Goal: Information Seeking & Learning: Find contact information

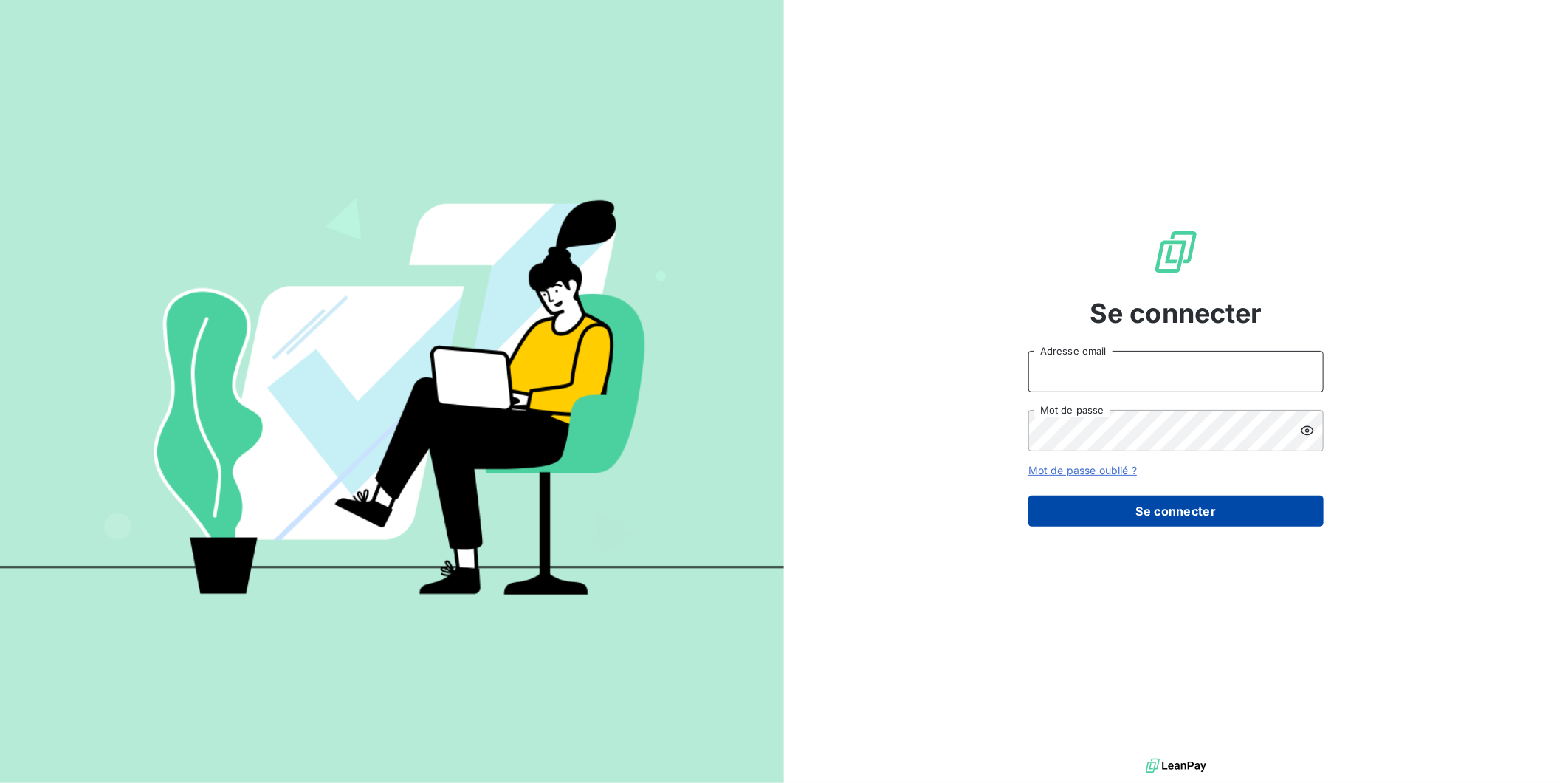
type input "i.regad@direct-recouvrement.fr"
click at [1201, 518] on button "Se connecter" at bounding box center [1175, 511] width 295 height 31
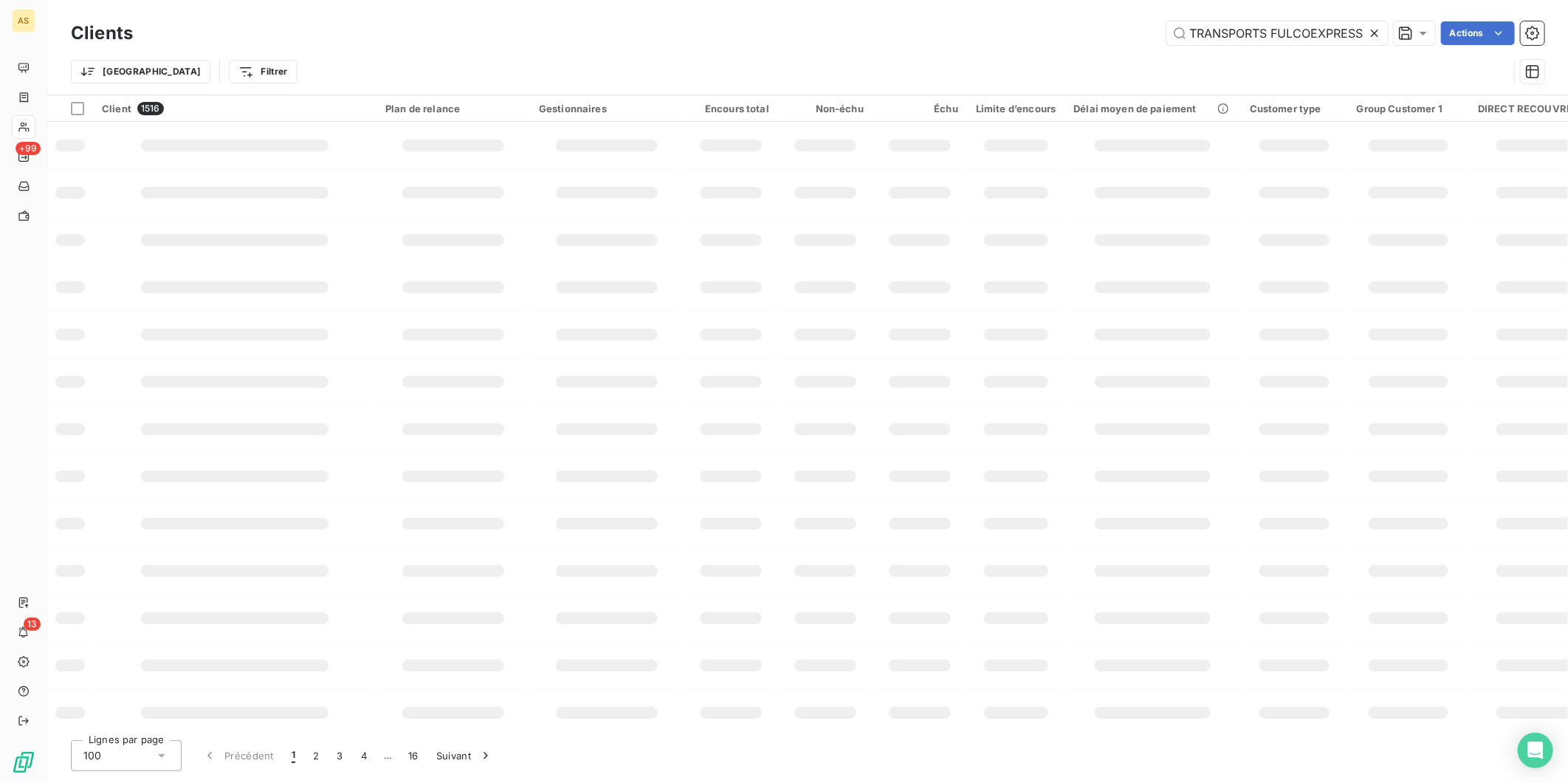
scroll to position [0, 1]
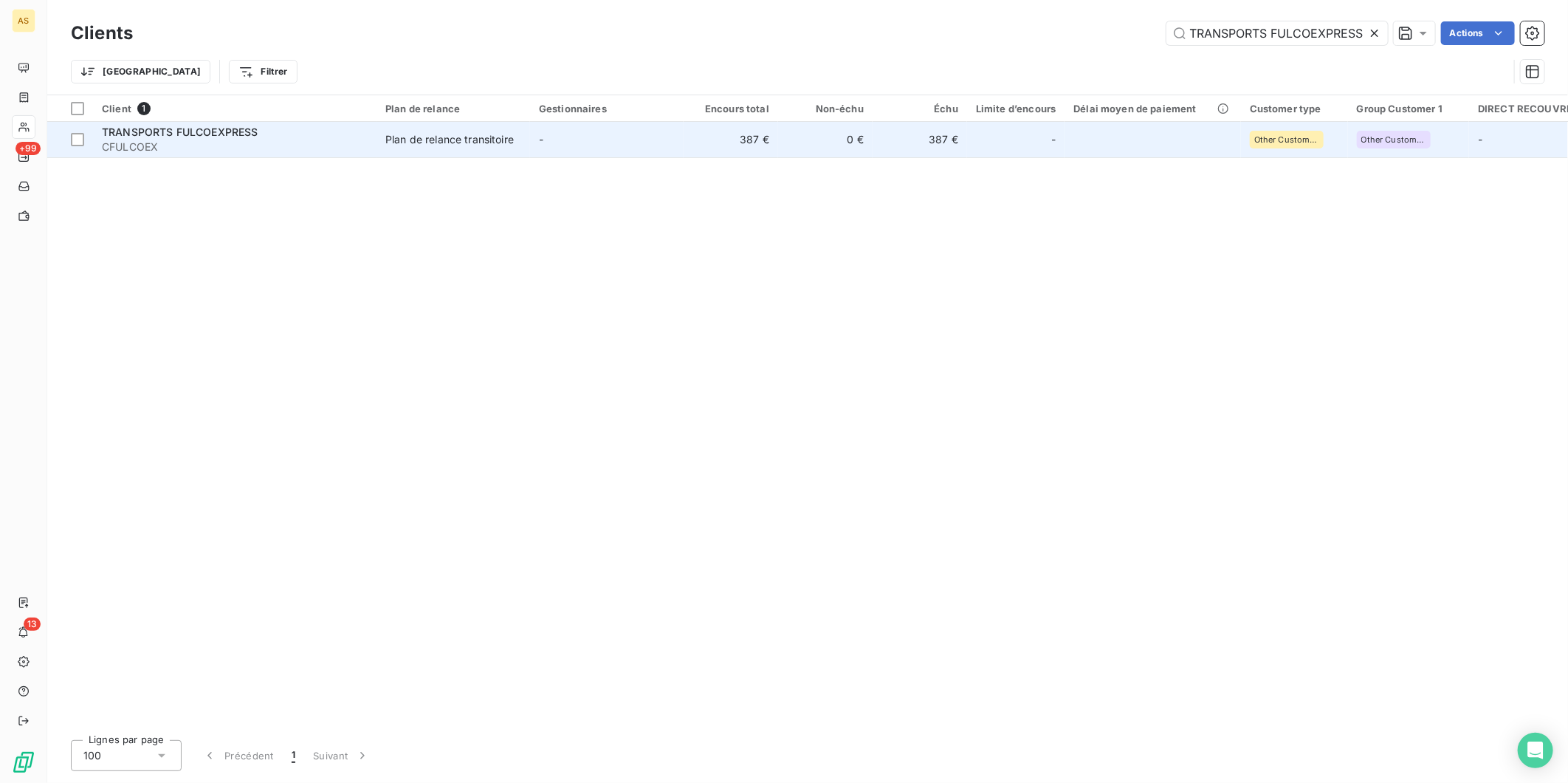
type input "TRANSPORTS FULCOEXPRESS"
click at [731, 140] on td "387 €" at bounding box center [731, 139] width 95 height 35
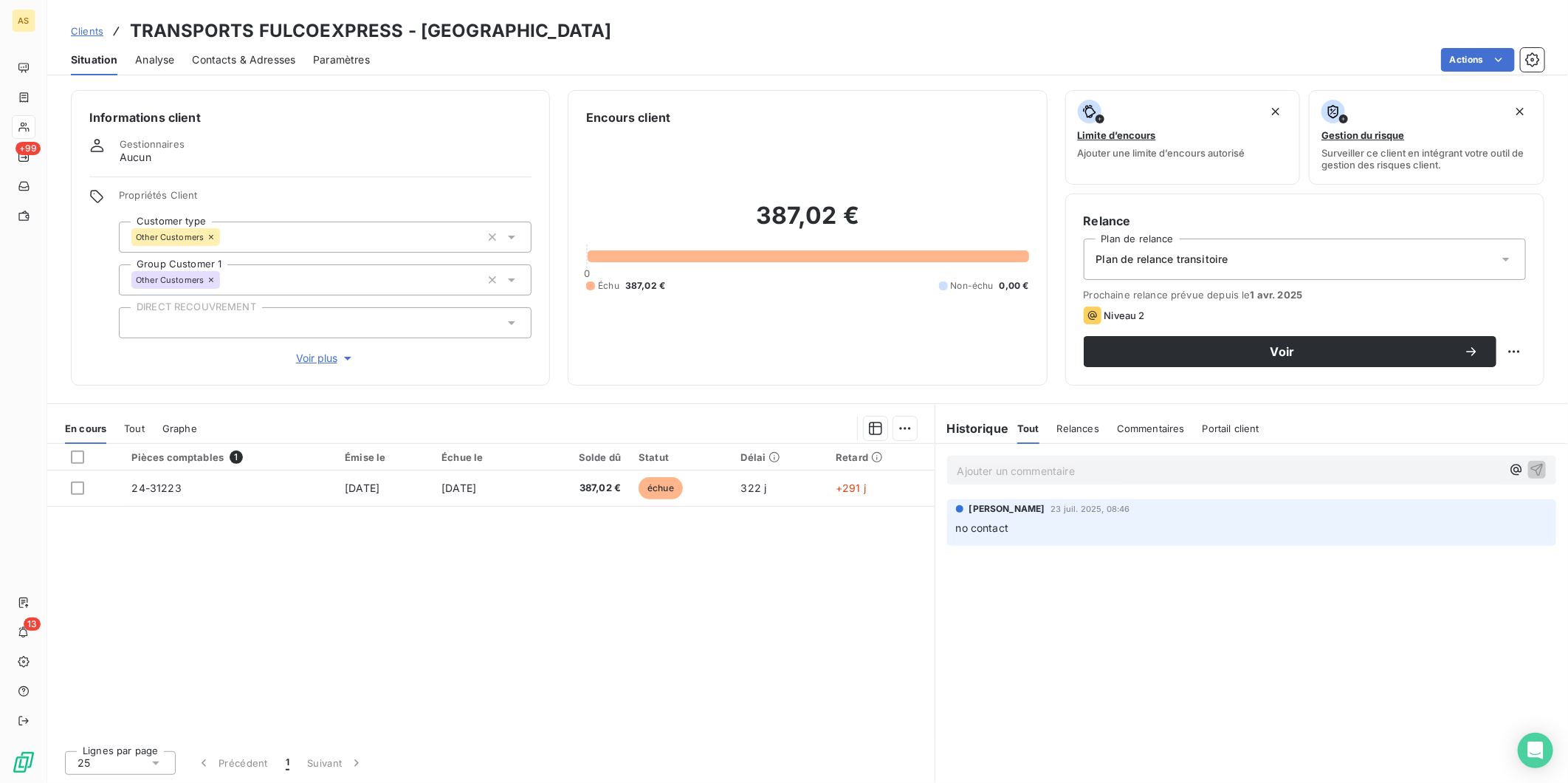
click at [225, 63] on span "Contacts & Adresses" at bounding box center [244, 60] width 104 height 15
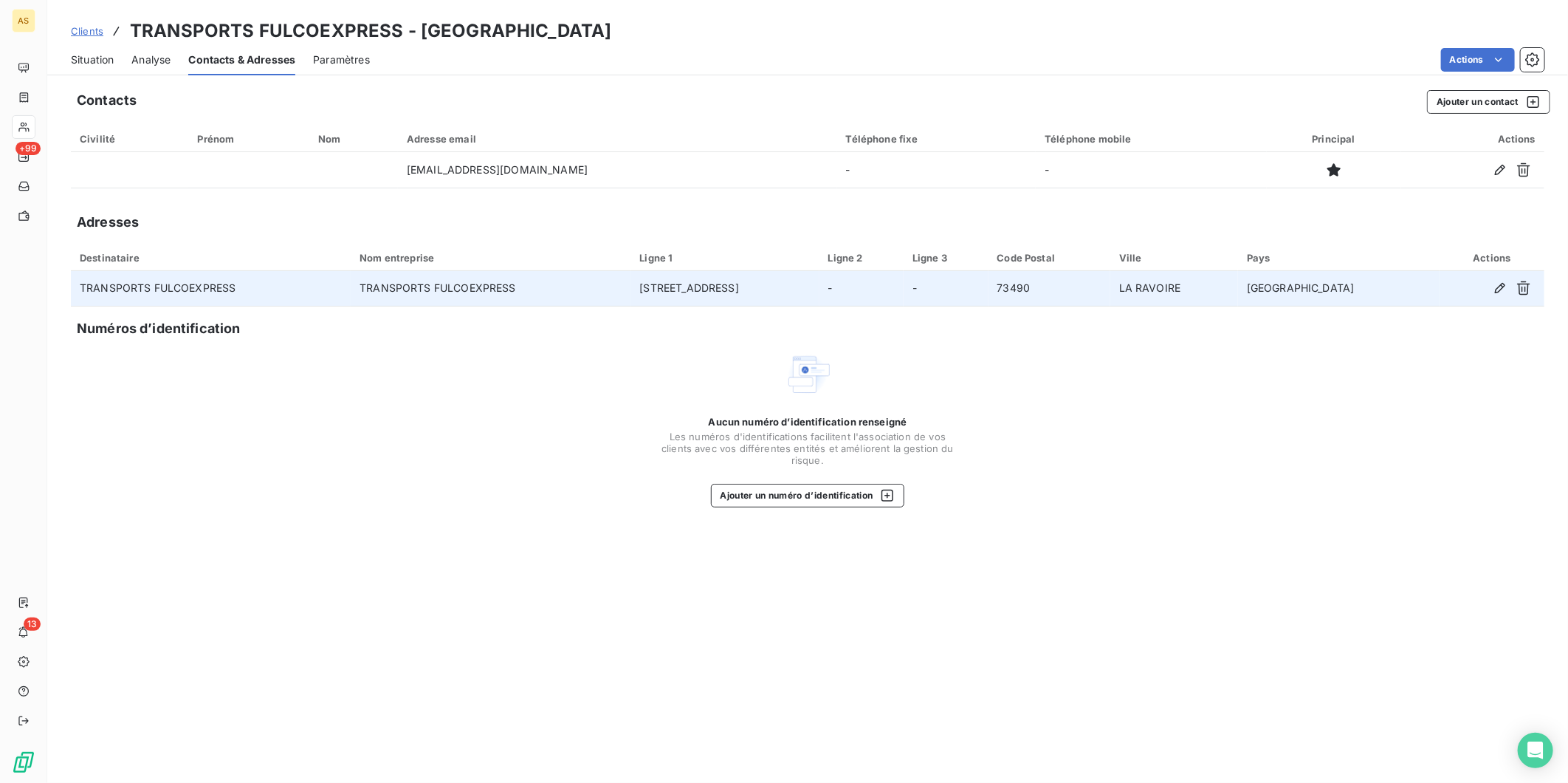
drag, startPoint x: 677, startPoint y: 286, endPoint x: 798, endPoint y: 290, distance: 121.1
click at [798, 290] on td "460 RUE ARCHIMEDE" at bounding box center [725, 288] width 188 height 35
copy td "460 RUE ARCHIMEDE"
drag, startPoint x: 1075, startPoint y: 283, endPoint x: 1106, endPoint y: 284, distance: 31.0
click at [1106, 284] on td "73490" at bounding box center [1049, 288] width 122 height 35
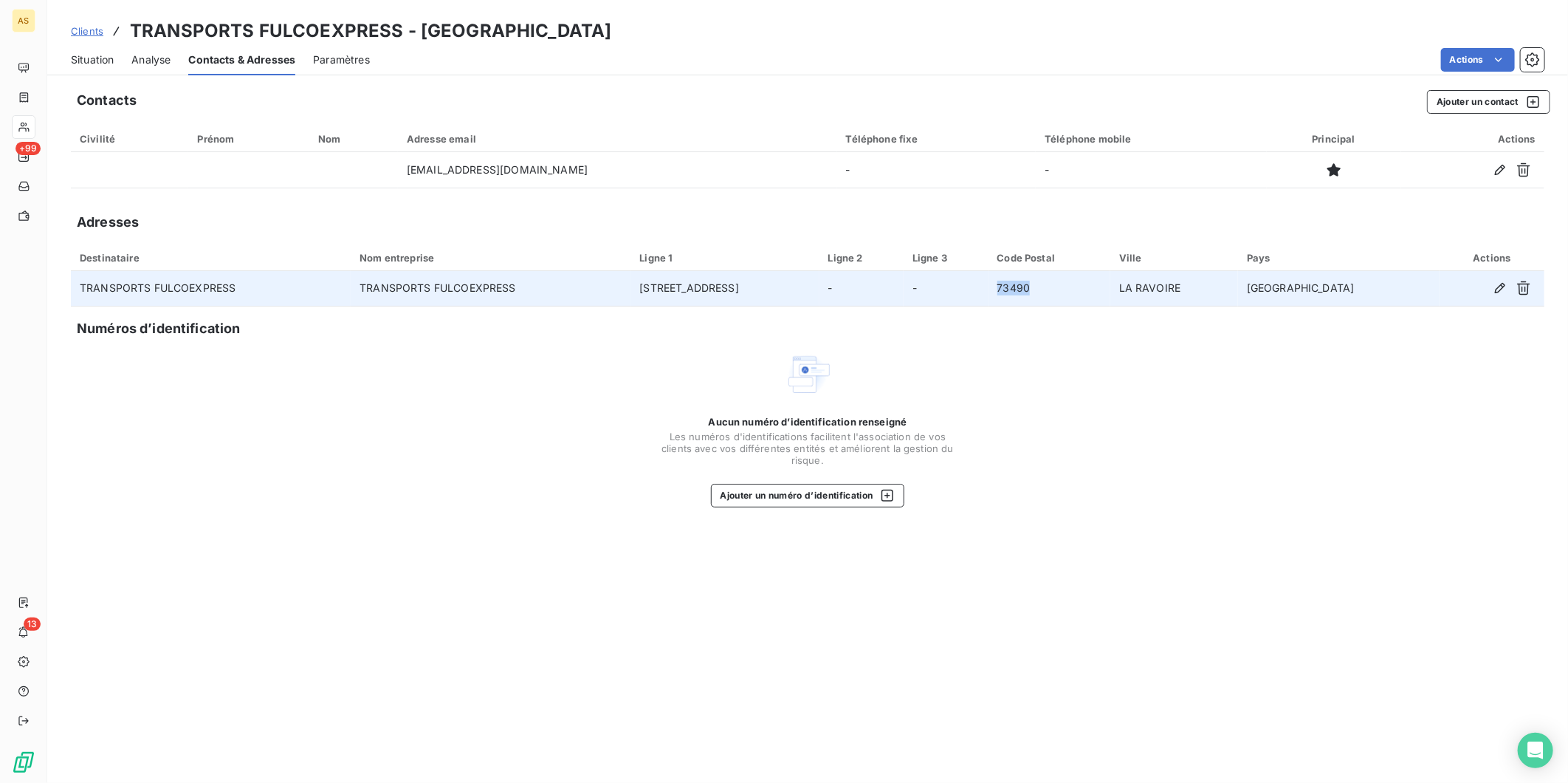
copy td "73490"
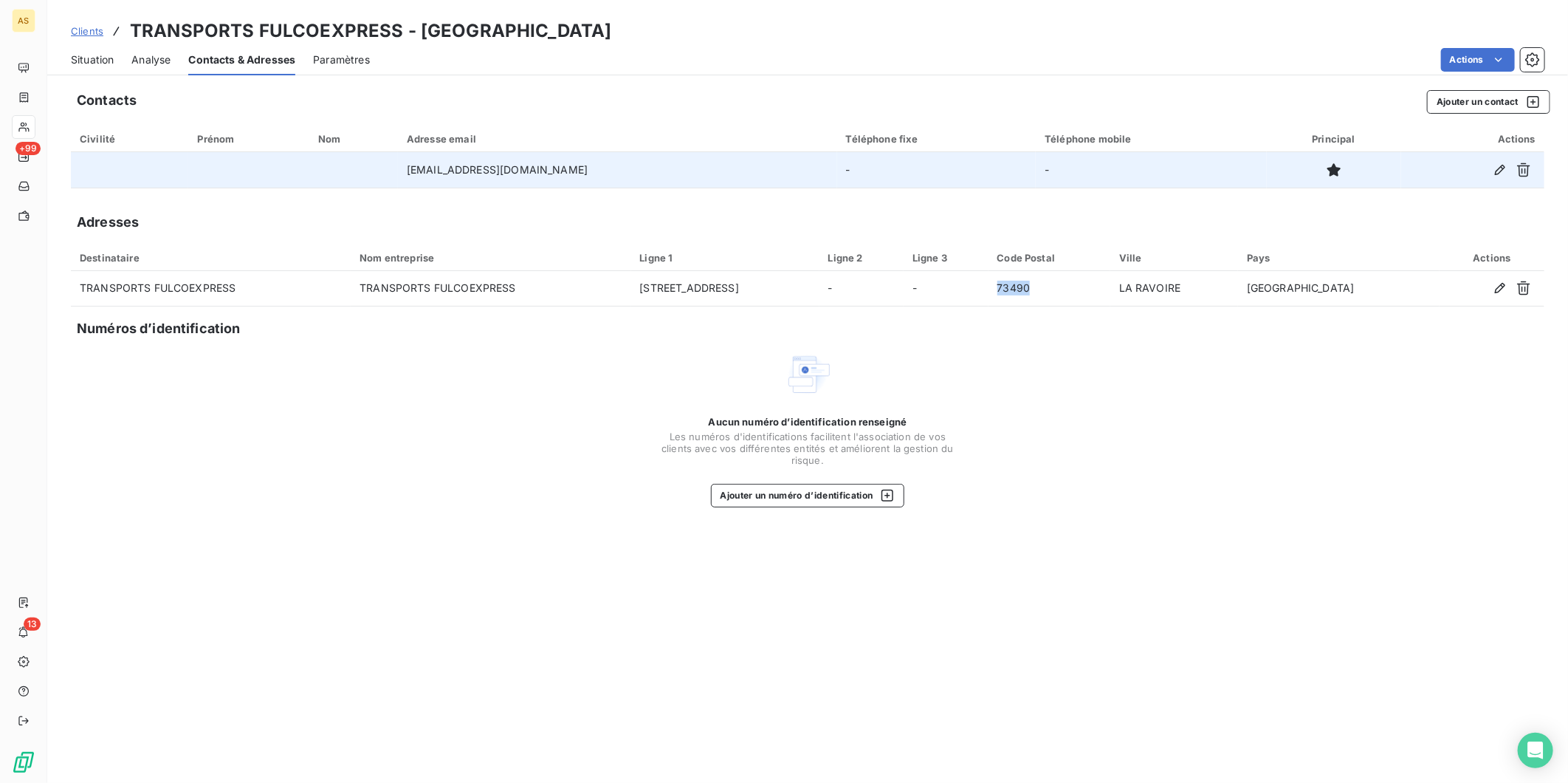
drag, startPoint x: 461, startPoint y: 168, endPoint x: 591, endPoint y: 179, distance: 130.5
click at [591, 179] on td "grenoble@abeille-assurances.com" at bounding box center [617, 170] width 440 height 35
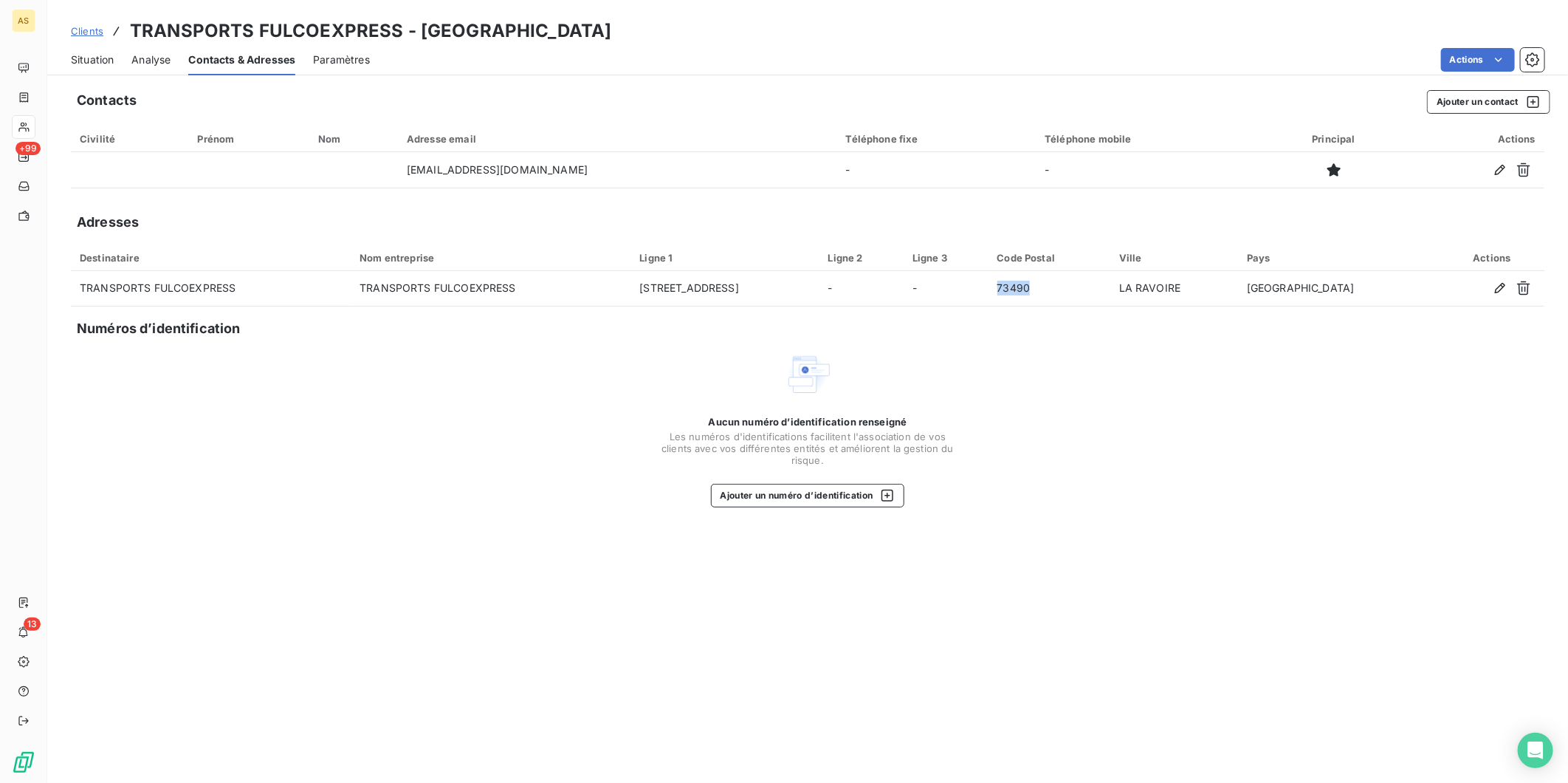
copy td "abeille-assurances.com"
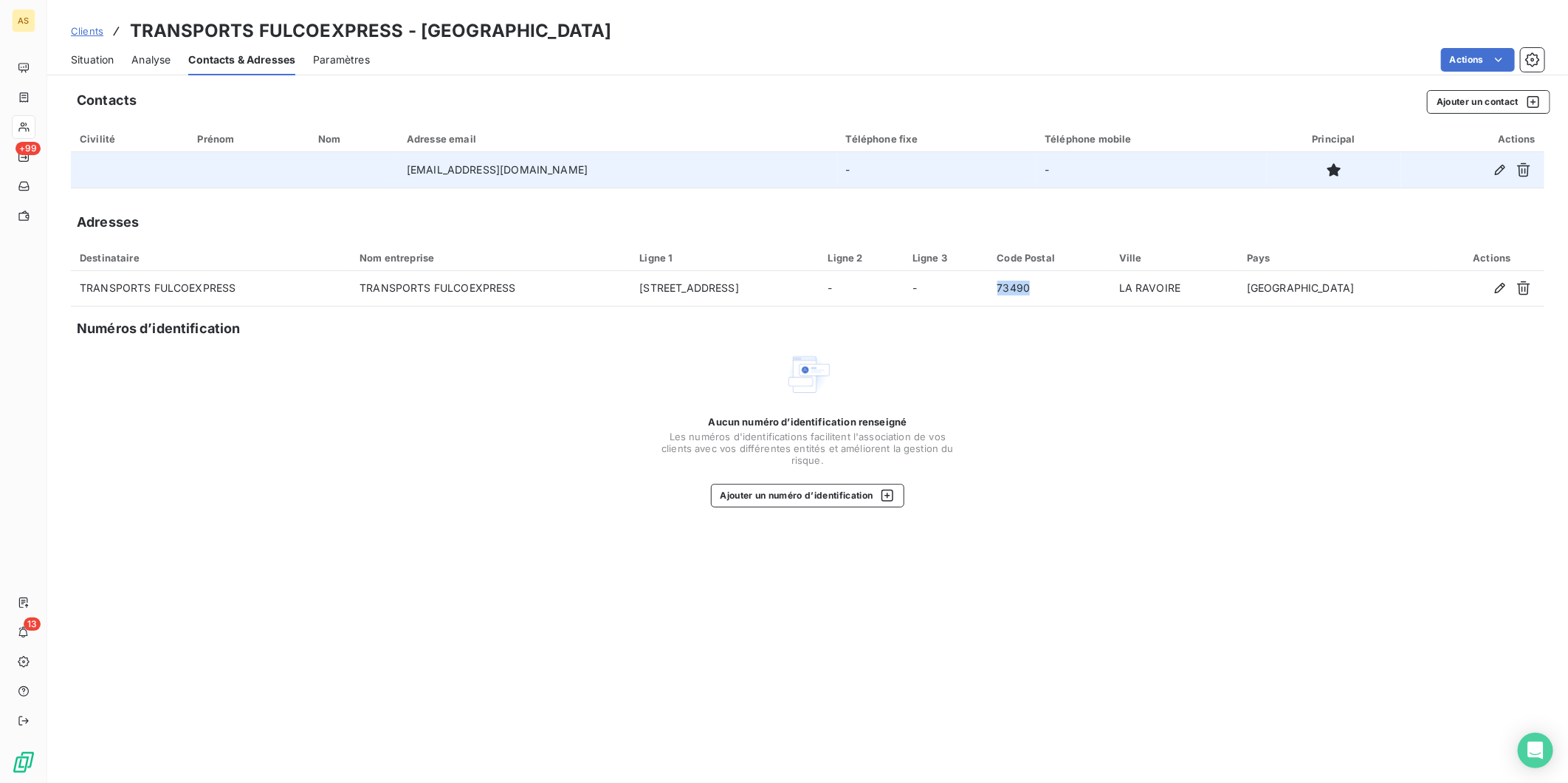
click at [644, 171] on td "grenoble@abeille-assurances.com" at bounding box center [617, 170] width 440 height 35
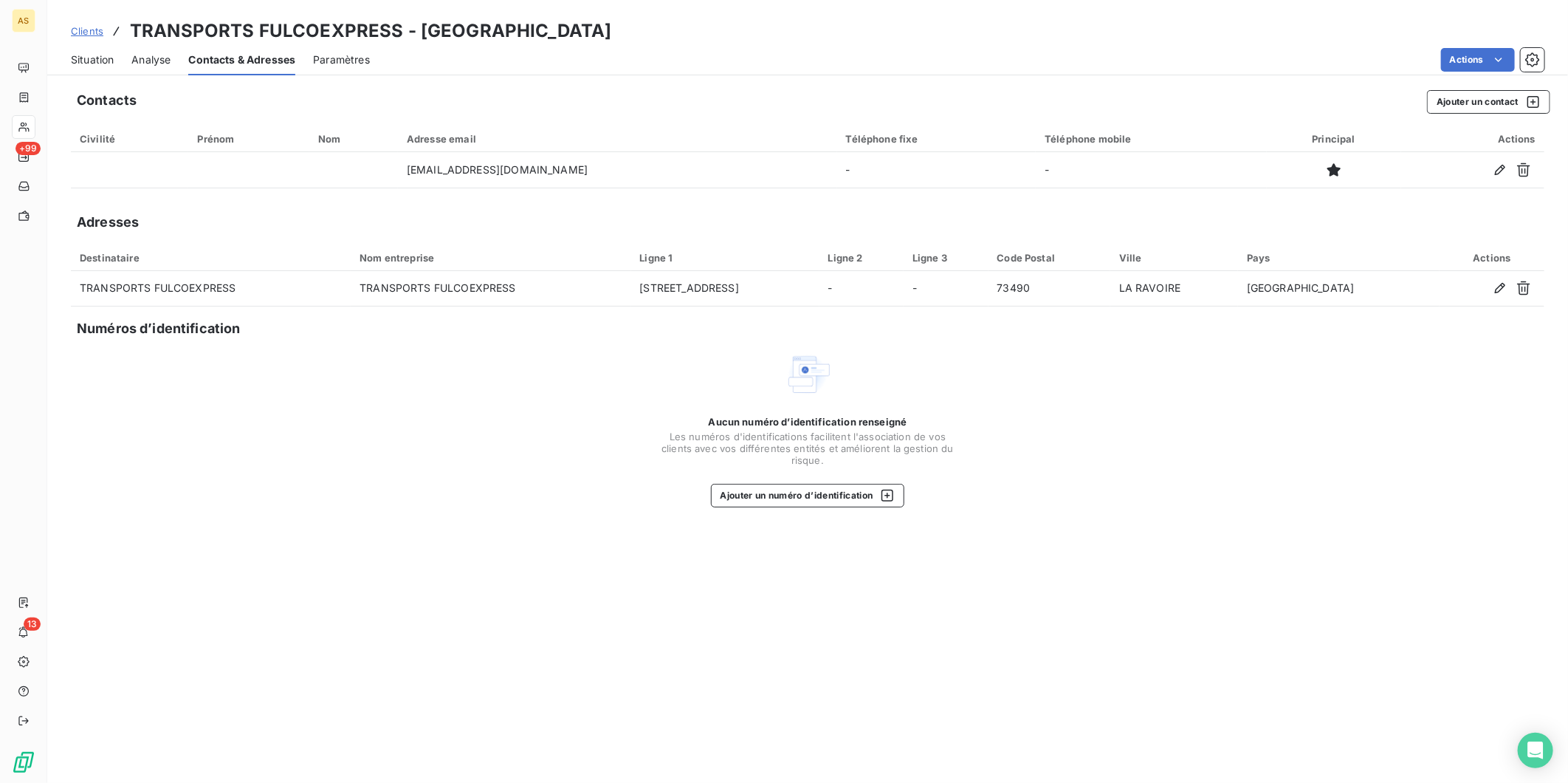
click at [101, 58] on span "Situation" at bounding box center [92, 60] width 43 height 15
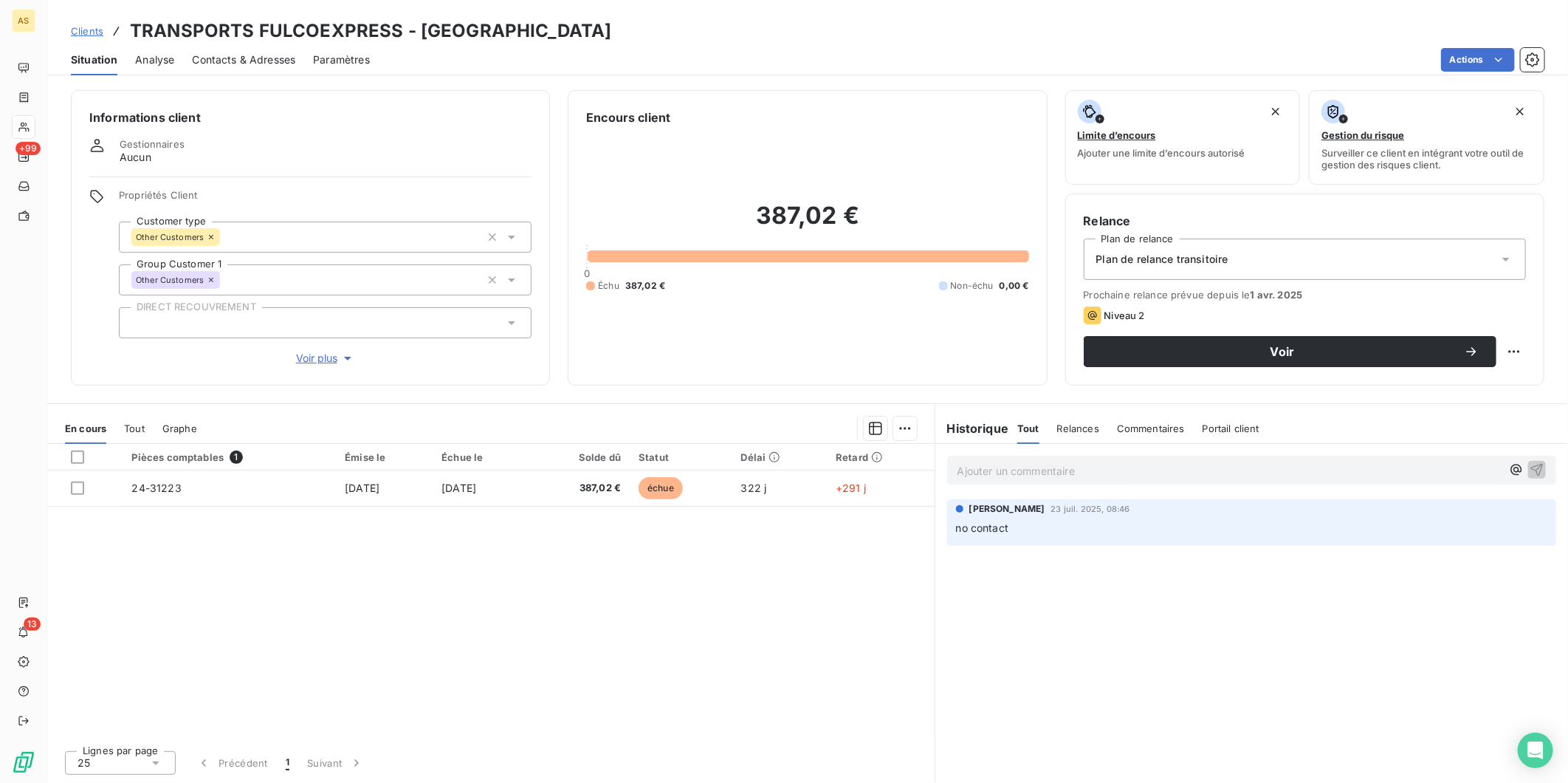
click at [252, 60] on span "Contacts & Adresses" at bounding box center [244, 60] width 104 height 15
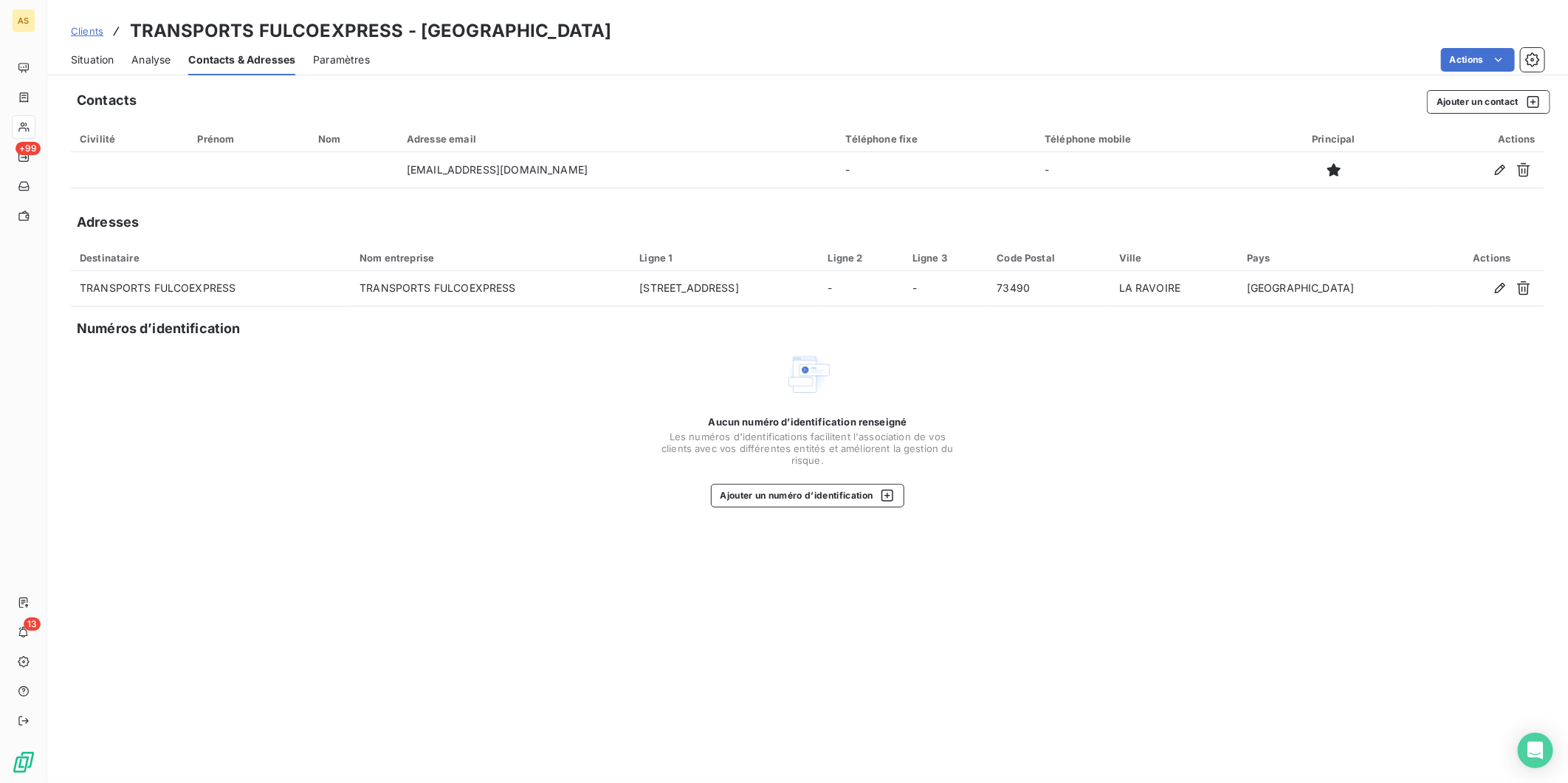
click at [96, 62] on span "Situation" at bounding box center [92, 60] width 43 height 15
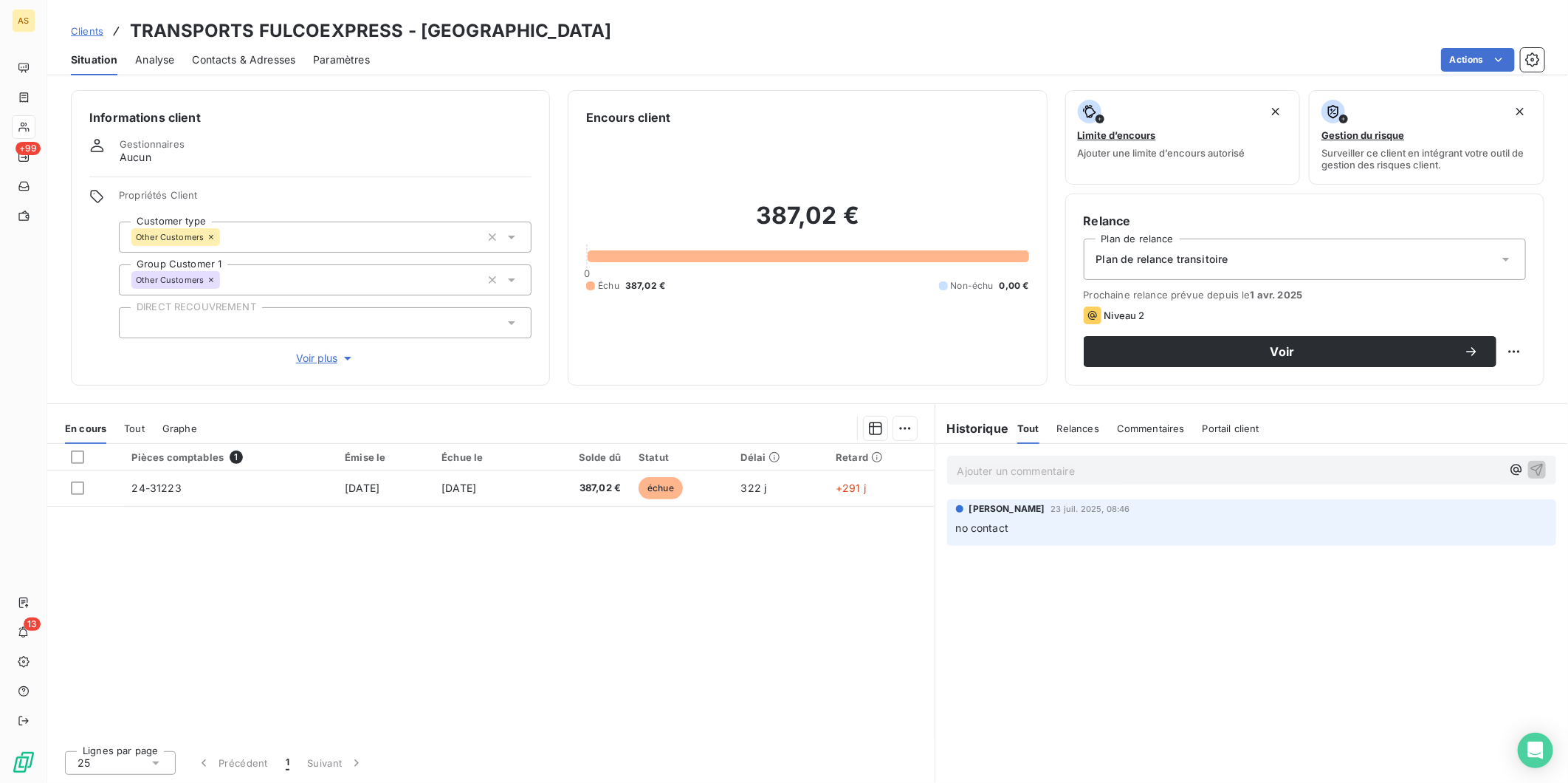
click at [235, 59] on span "Contacts & Adresses" at bounding box center [244, 60] width 104 height 15
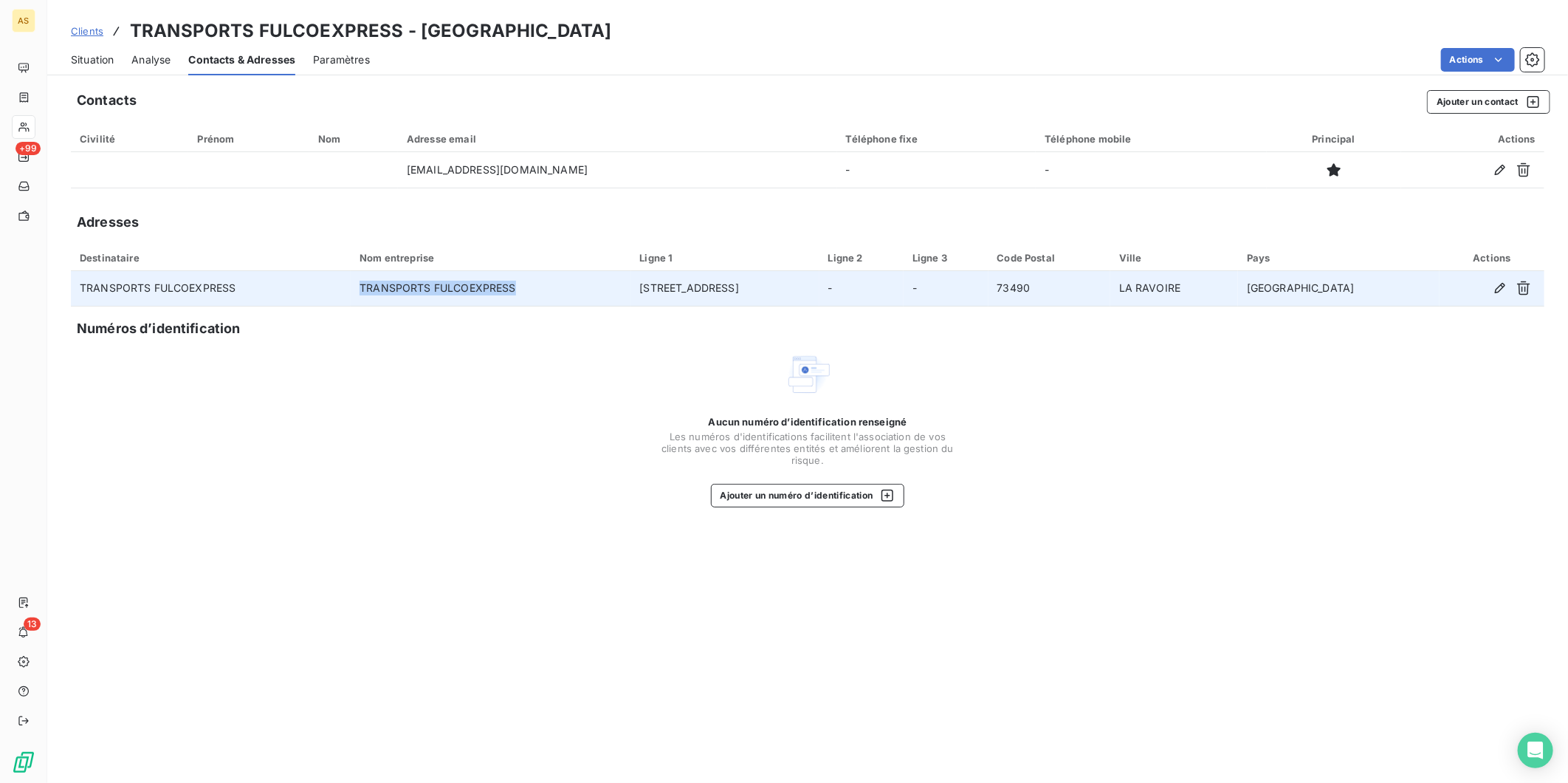
drag, startPoint x: 541, startPoint y: 286, endPoint x: 376, endPoint y: 288, distance: 165.0
click at [376, 288] on td "TRANSPORTS FULCOEXPRESS" at bounding box center [491, 288] width 280 height 35
copy td "TRANSPORTS FULCOEXPRESS"
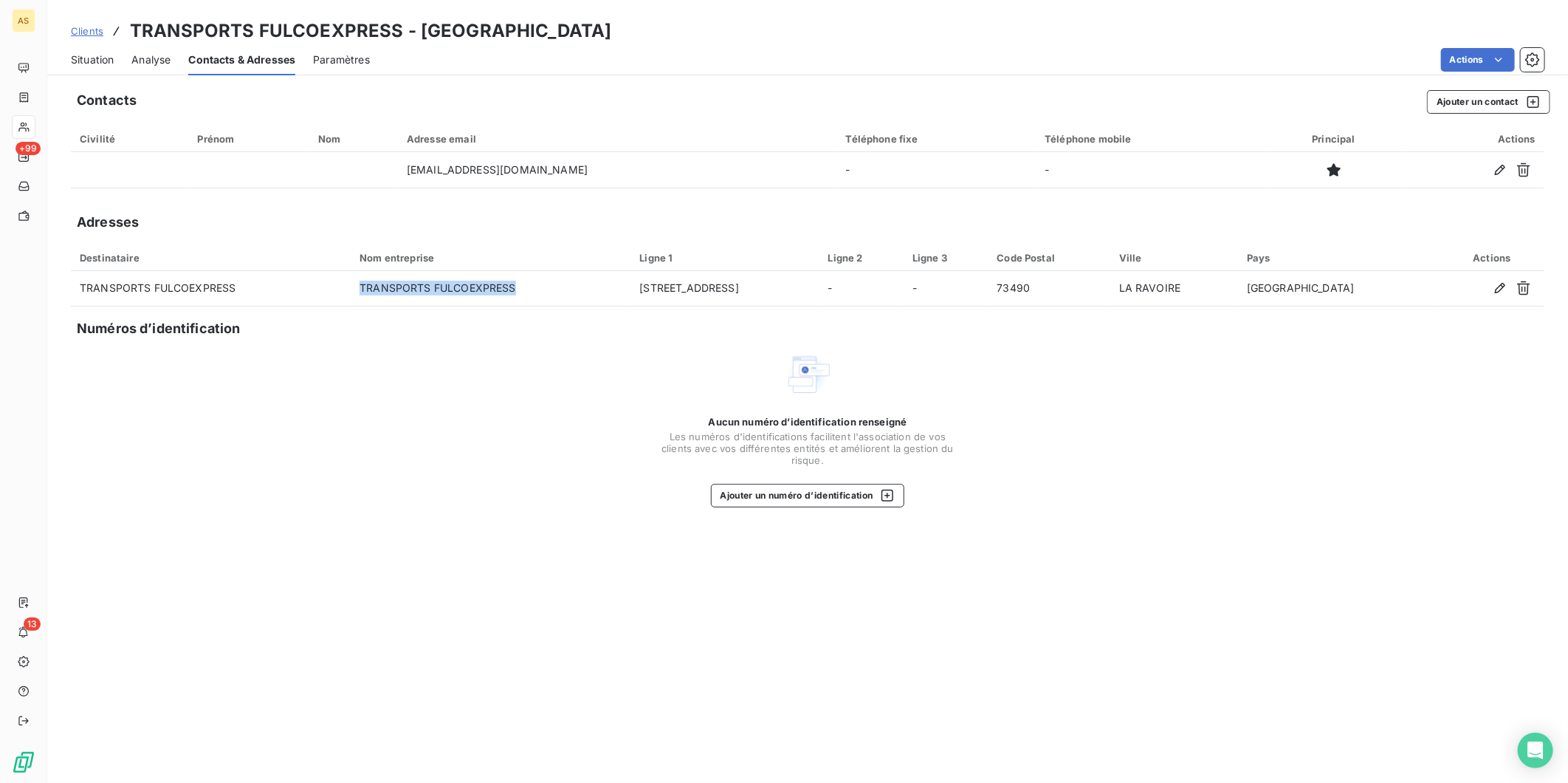
click at [82, 58] on span "Situation" at bounding box center [92, 60] width 43 height 15
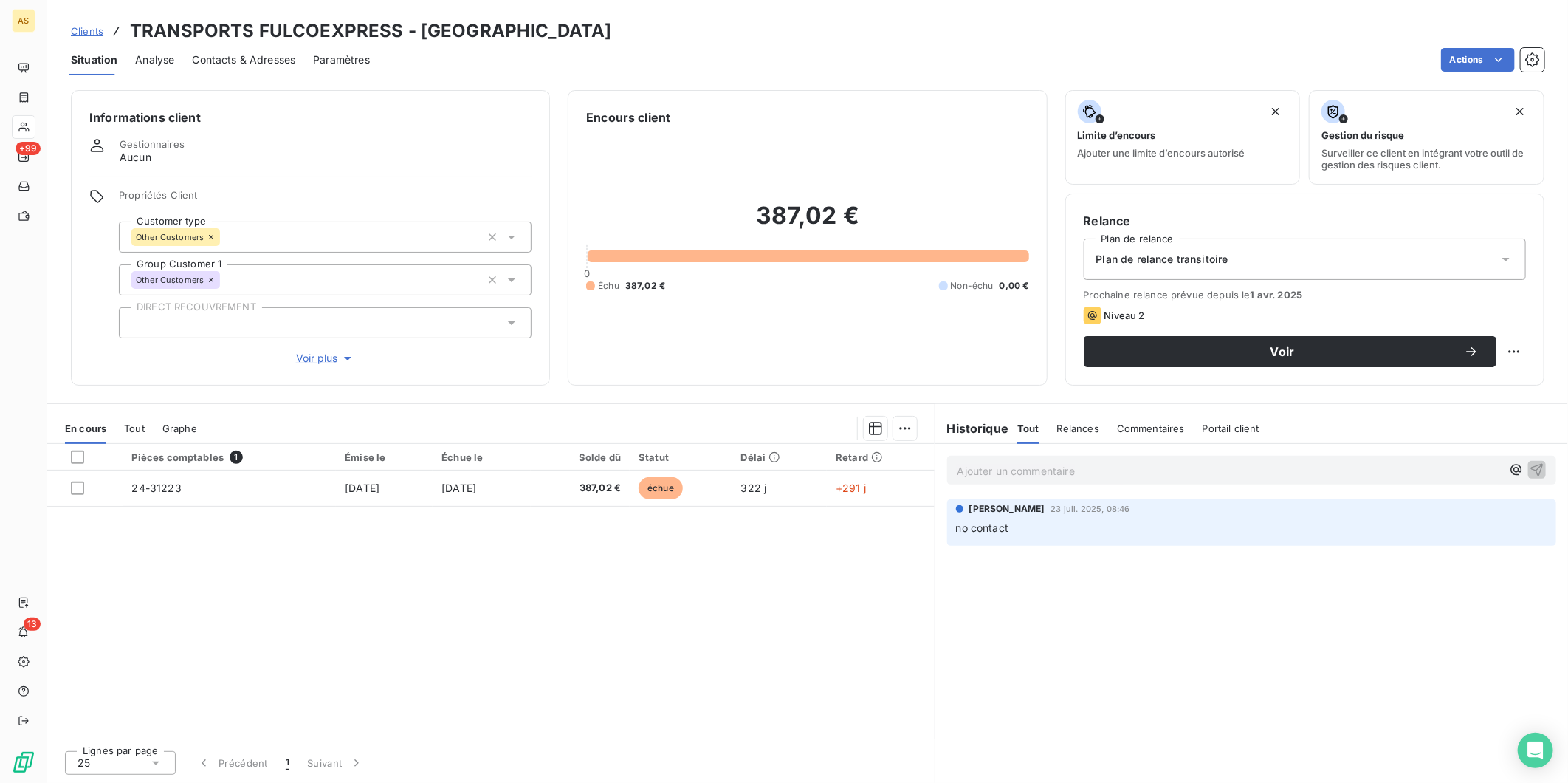
click at [80, 32] on span "Clients" at bounding box center [86, 30] width 32 height 12
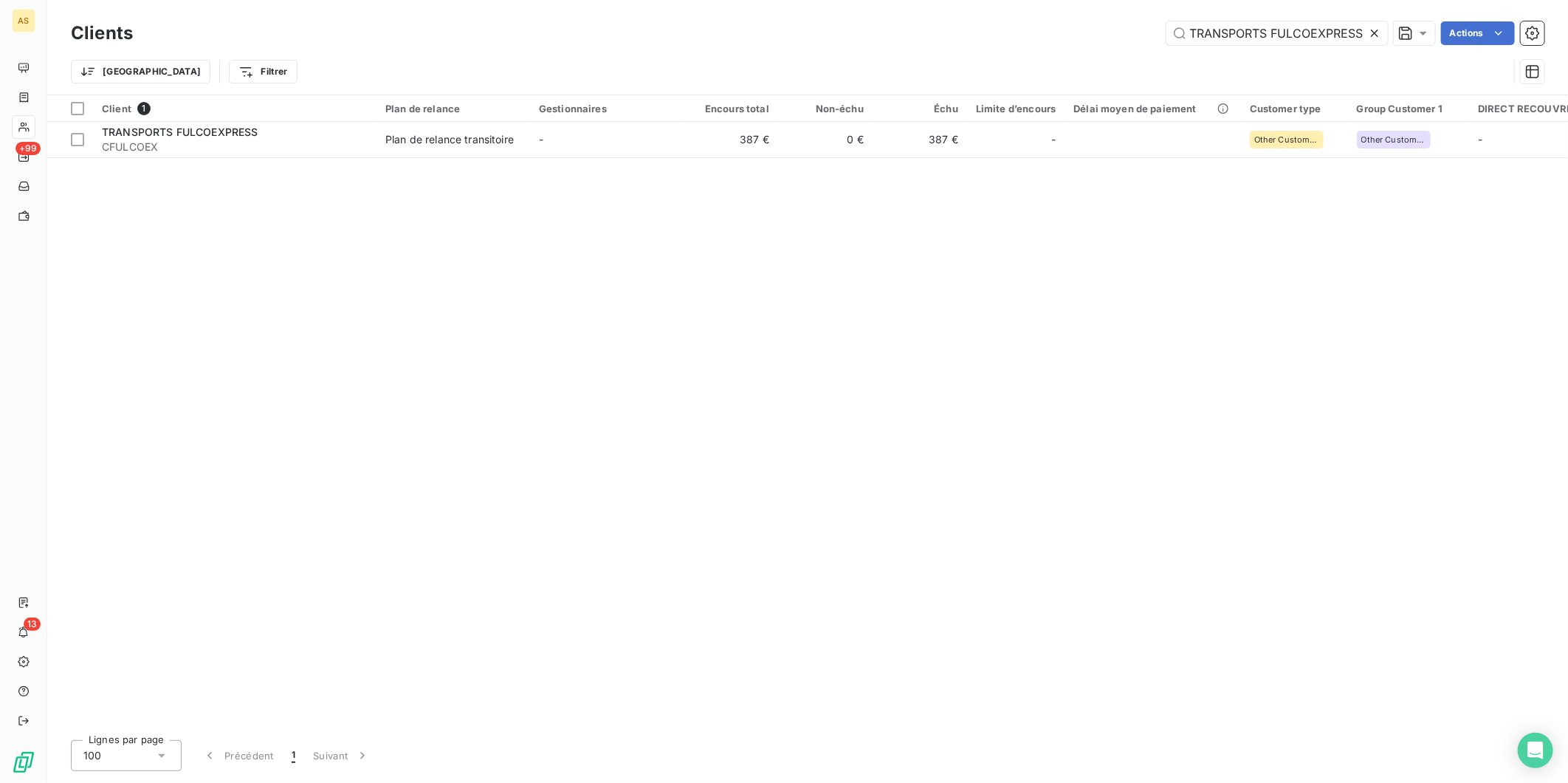
click at [1373, 32] on icon at bounding box center [1375, 33] width 7 height 7
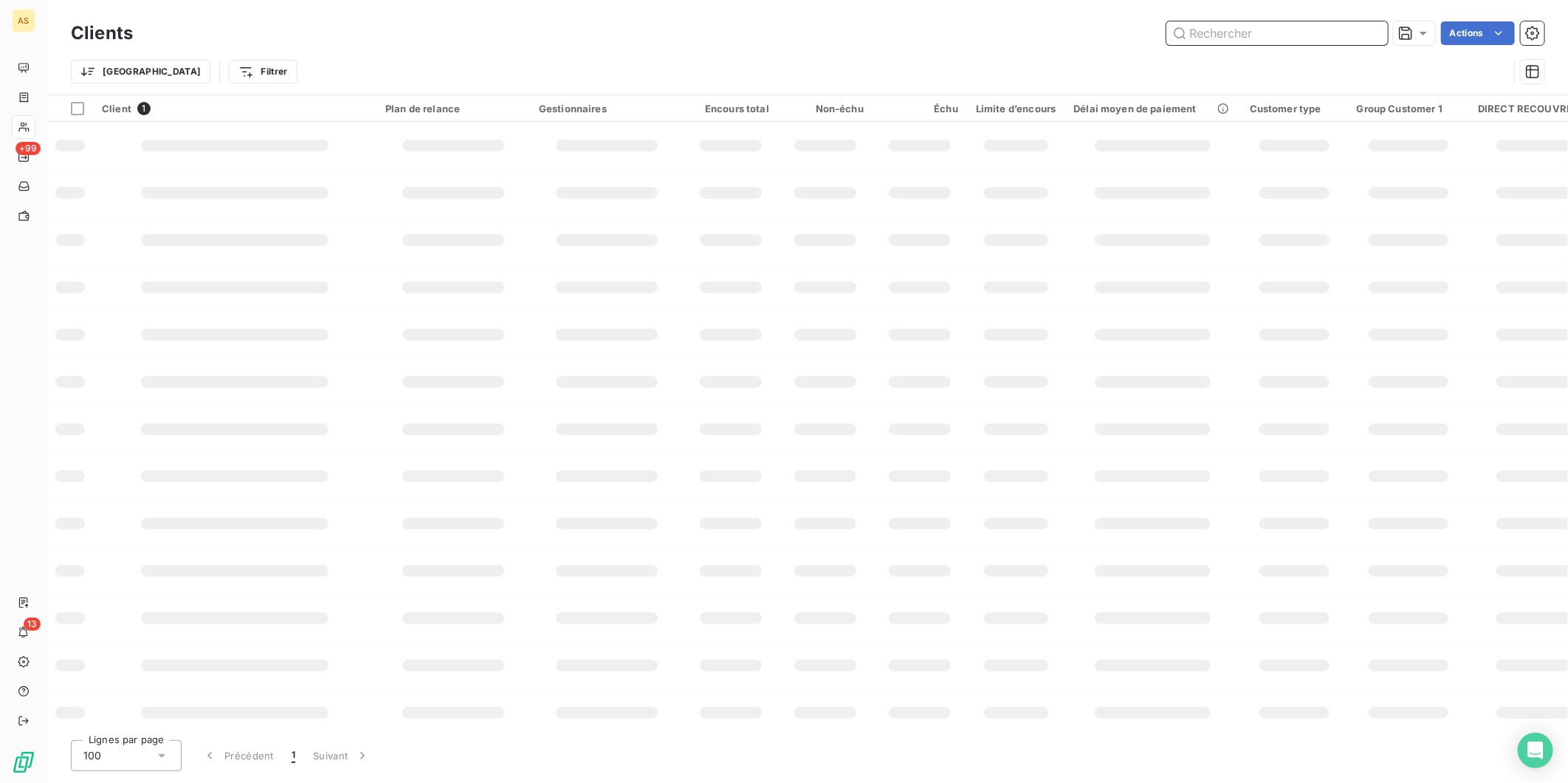
click at [1221, 28] on input "text" at bounding box center [1277, 33] width 221 height 24
paste input "AXYL LOGISTICS"
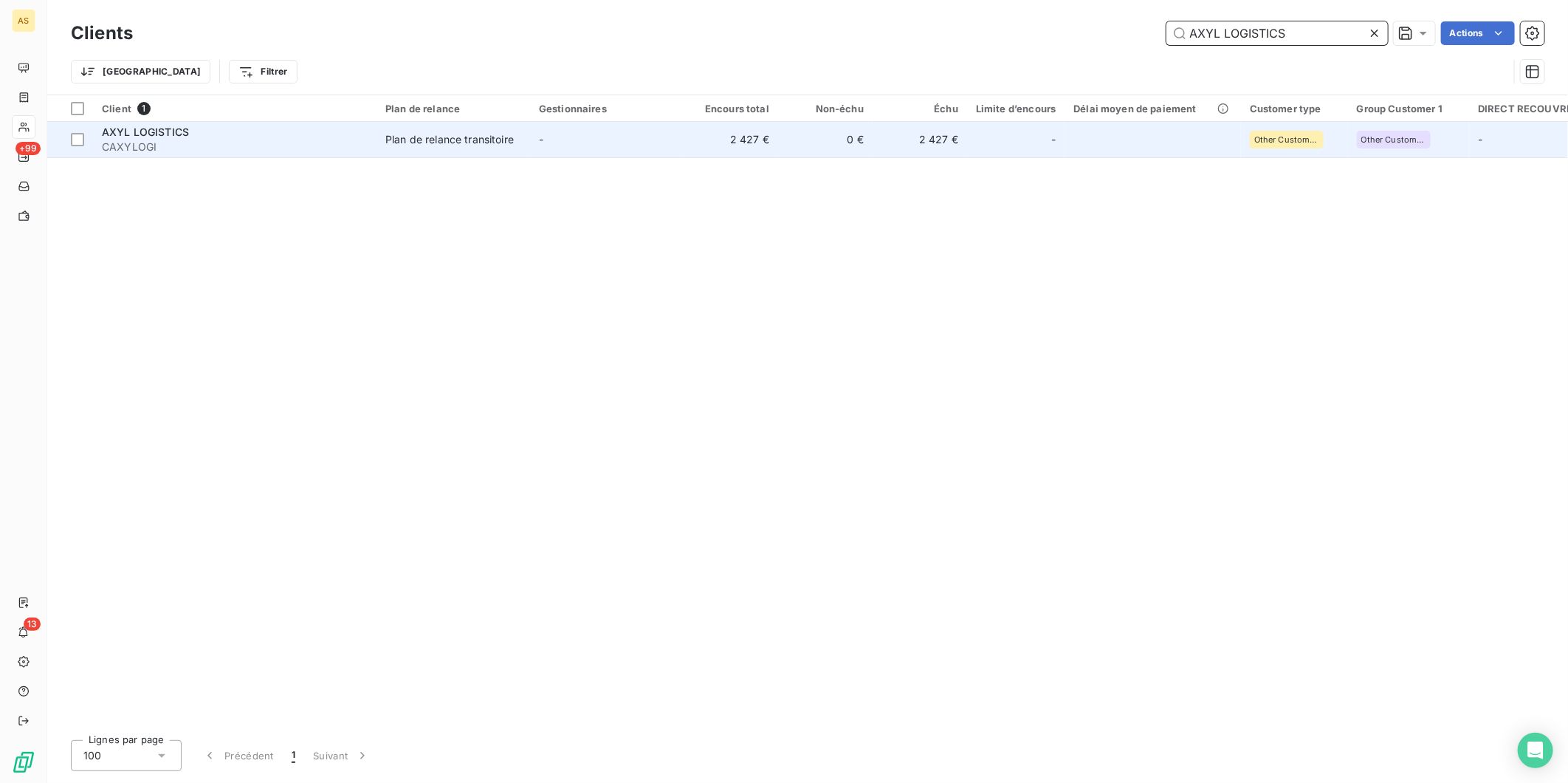
type input "AXYL LOGISTICS"
click at [389, 147] on td "Plan de relance transitoire" at bounding box center [453, 139] width 154 height 35
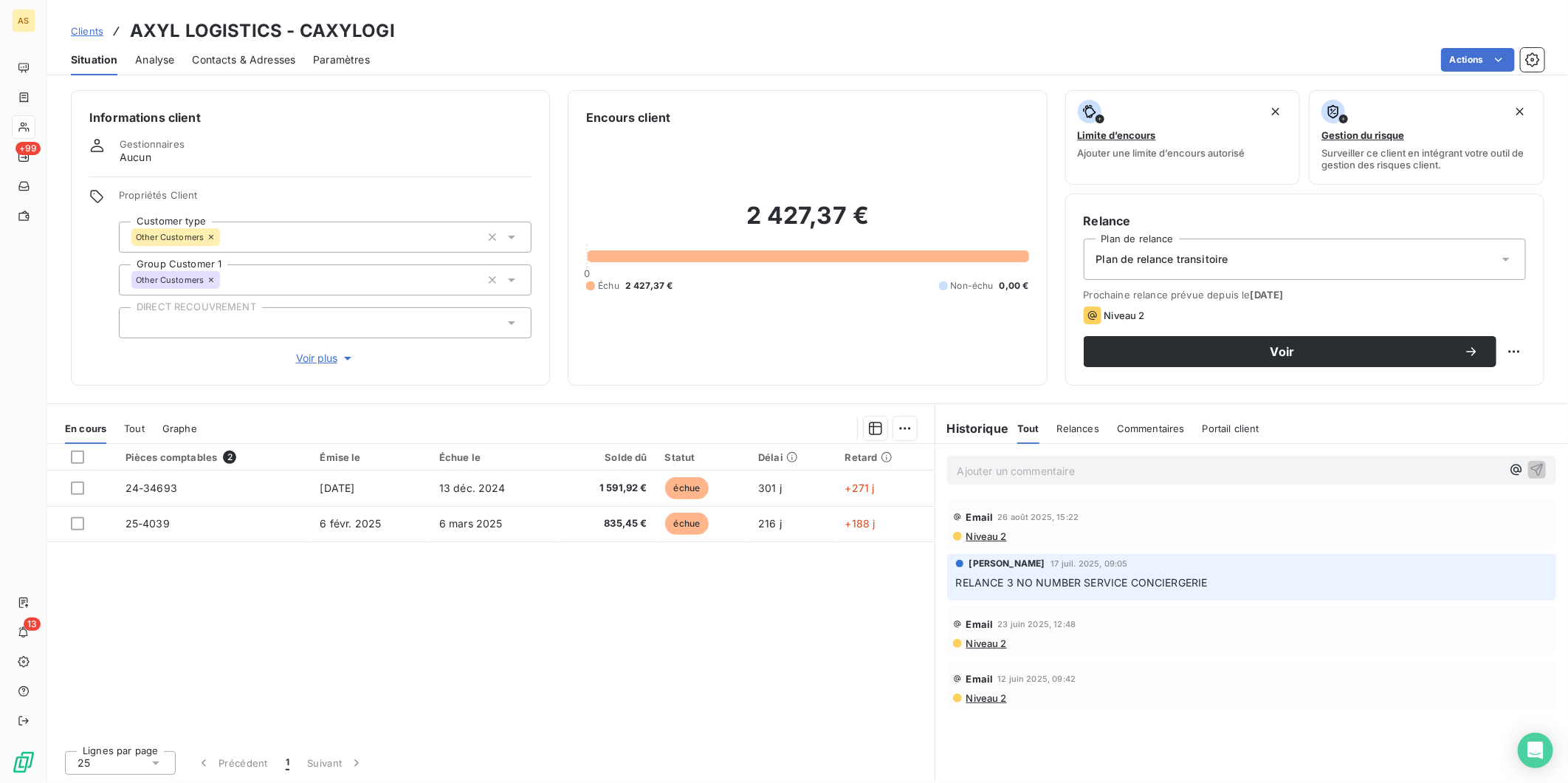
click at [220, 63] on span "Contacts & Adresses" at bounding box center [244, 60] width 104 height 15
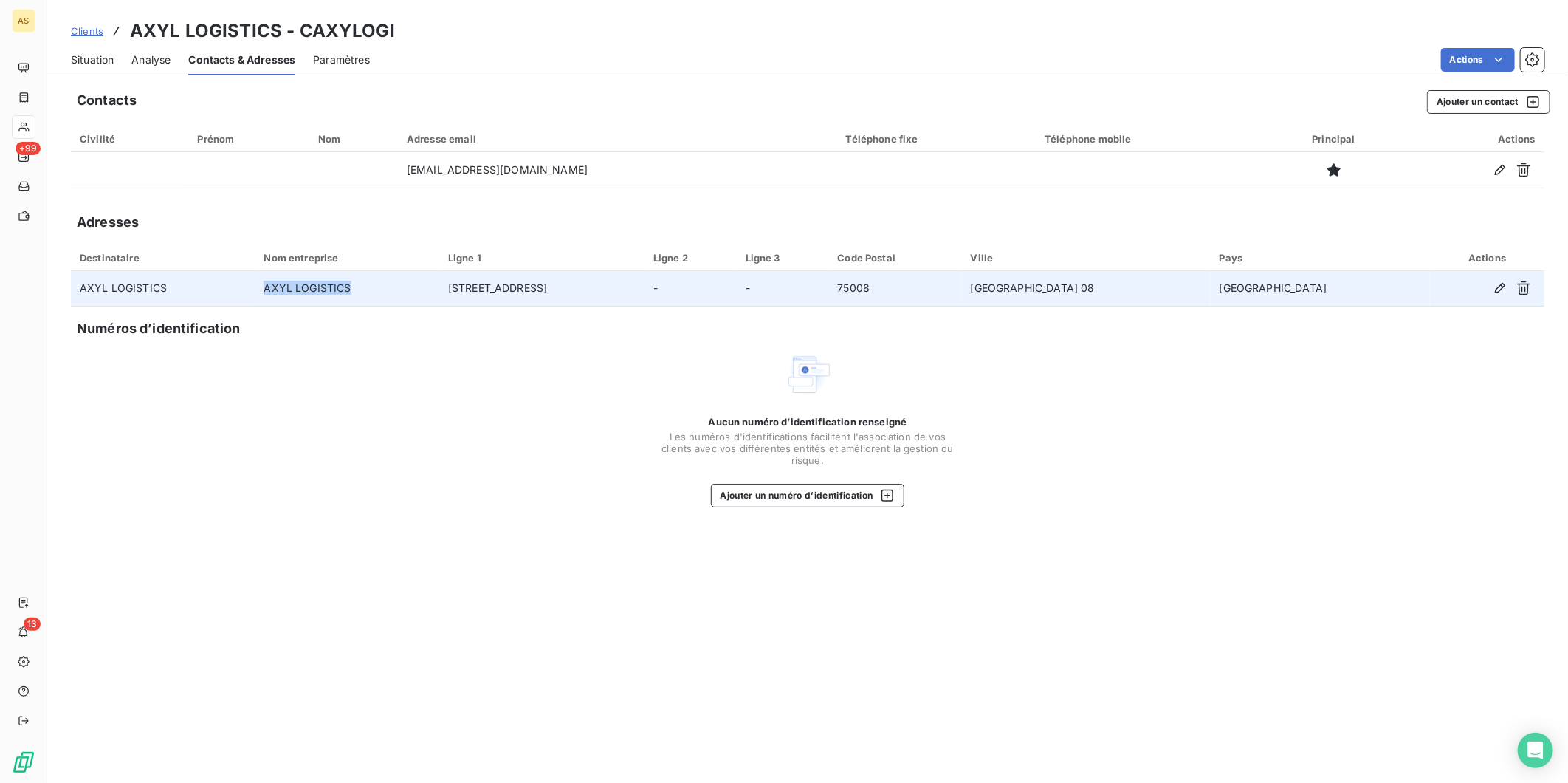
drag, startPoint x: 293, startPoint y: 291, endPoint x: 406, endPoint y: 299, distance: 113.3
click at [406, 299] on td "AXYL LOGISTICS" at bounding box center [346, 288] width 184 height 35
copy td "AXYL LOGISTICS"
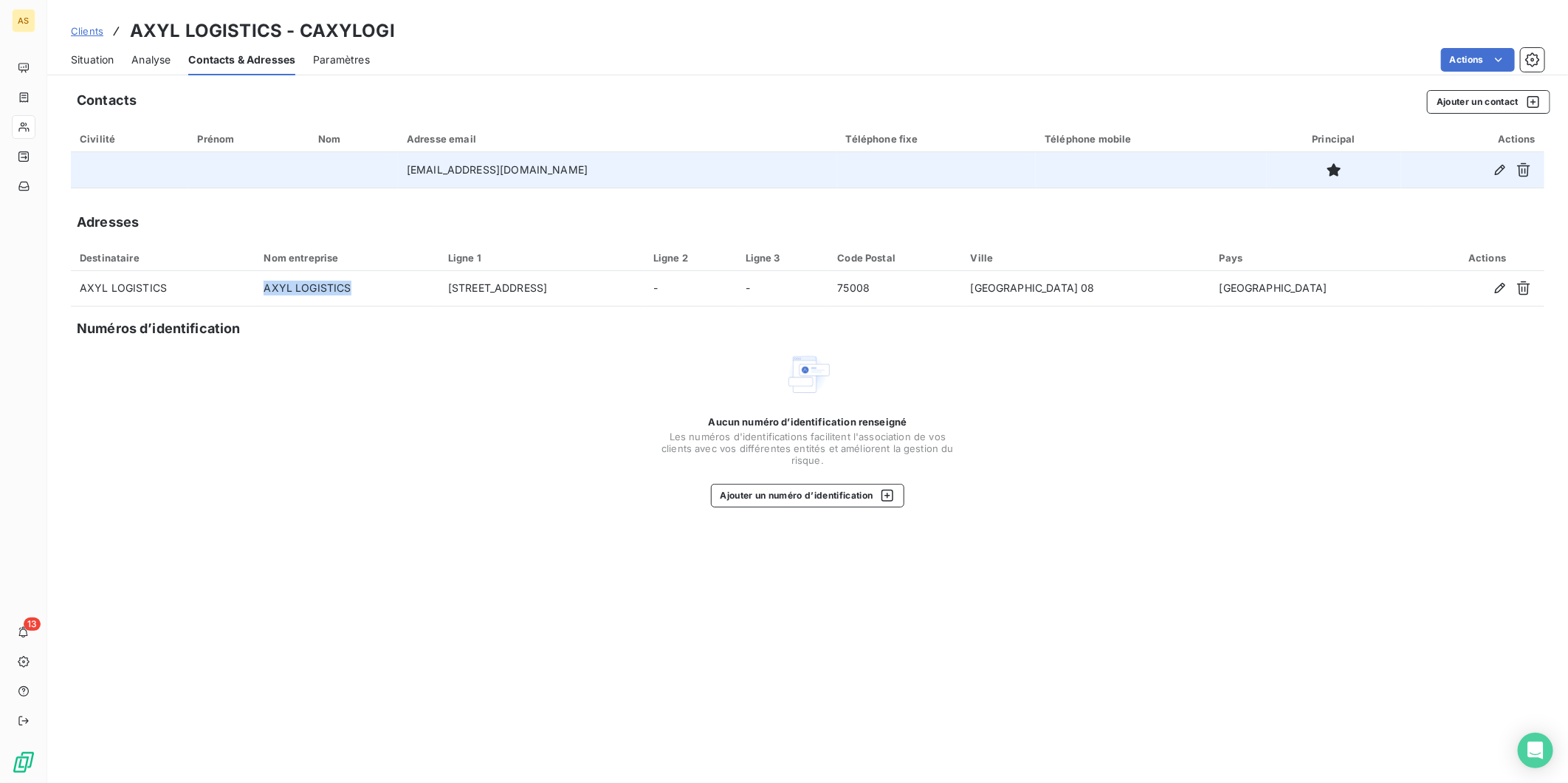
drag, startPoint x: 491, startPoint y: 171, endPoint x: 602, endPoint y: 163, distance: 111.3
click at [602, 163] on td "devis.transporteur@aksam-assurances.fr" at bounding box center [617, 170] width 440 height 35
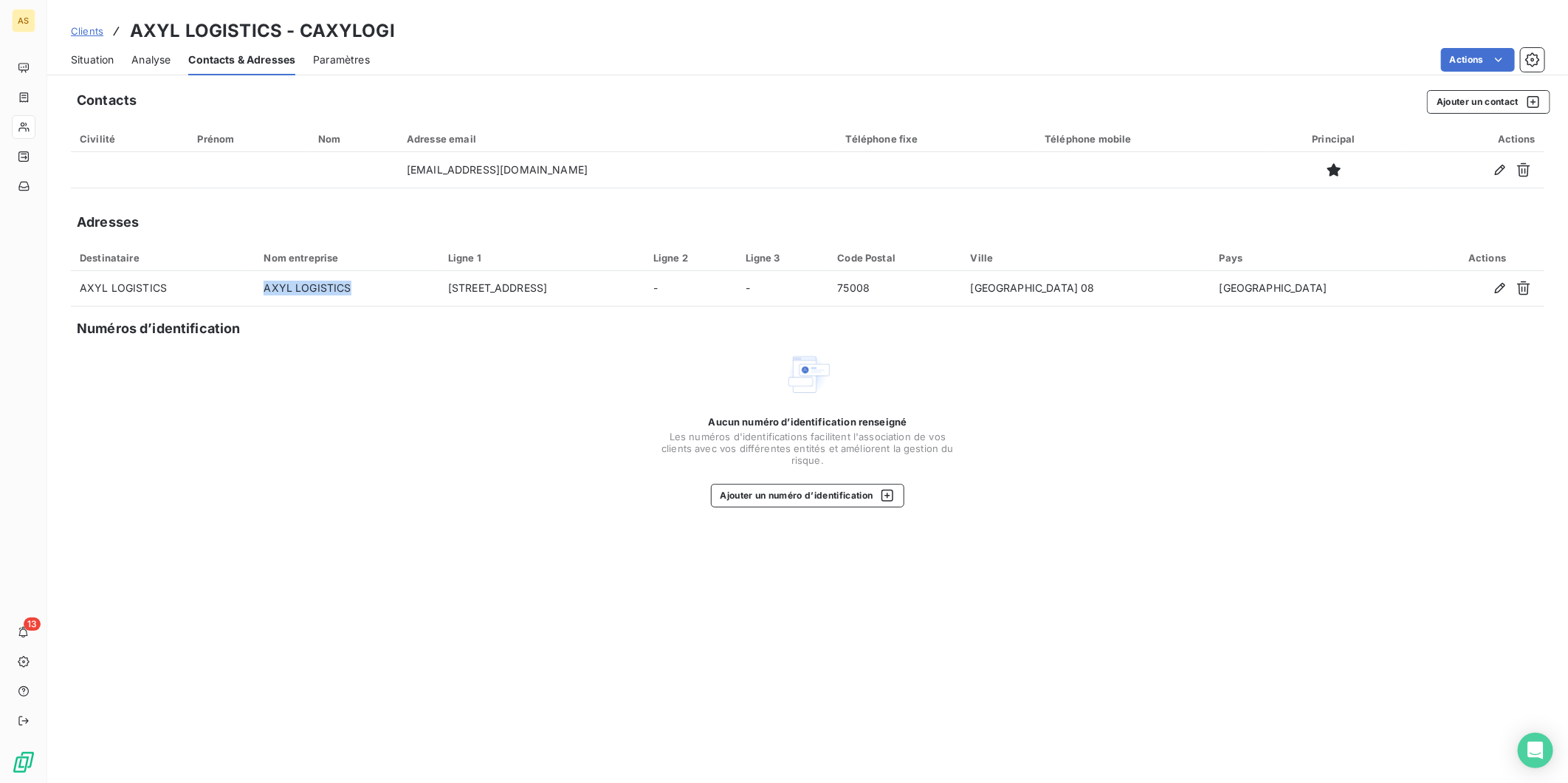
copy td "aksam-assurances.fr"
click at [82, 28] on span "Clients" at bounding box center [86, 30] width 32 height 12
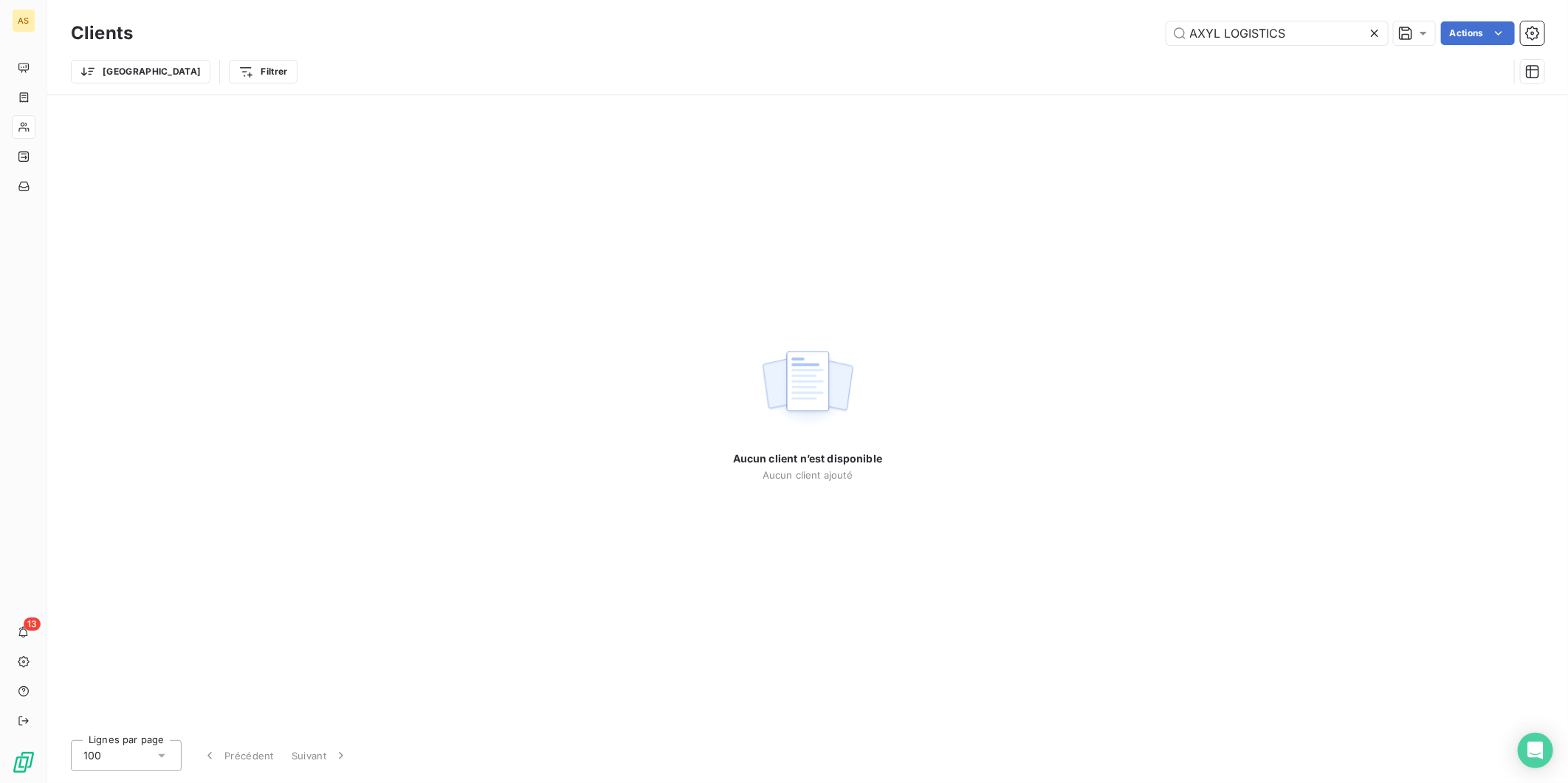
drag, startPoint x: 1215, startPoint y: 25, endPoint x: 1017, endPoint y: 15, distance: 198.3
click at [1017, 15] on div "Clients AXYL LOGISTICS Actions Trier Filtrer" at bounding box center [807, 47] width 1521 height 95
drag, startPoint x: 1301, startPoint y: 30, endPoint x: 1035, endPoint y: 32, distance: 266.0
click at [1061, 38] on div "AXYL LOGISTICS Actions" at bounding box center [847, 33] width 1394 height 24
drag, startPoint x: 1309, startPoint y: 30, endPoint x: 1241, endPoint y: 28, distance: 68.0
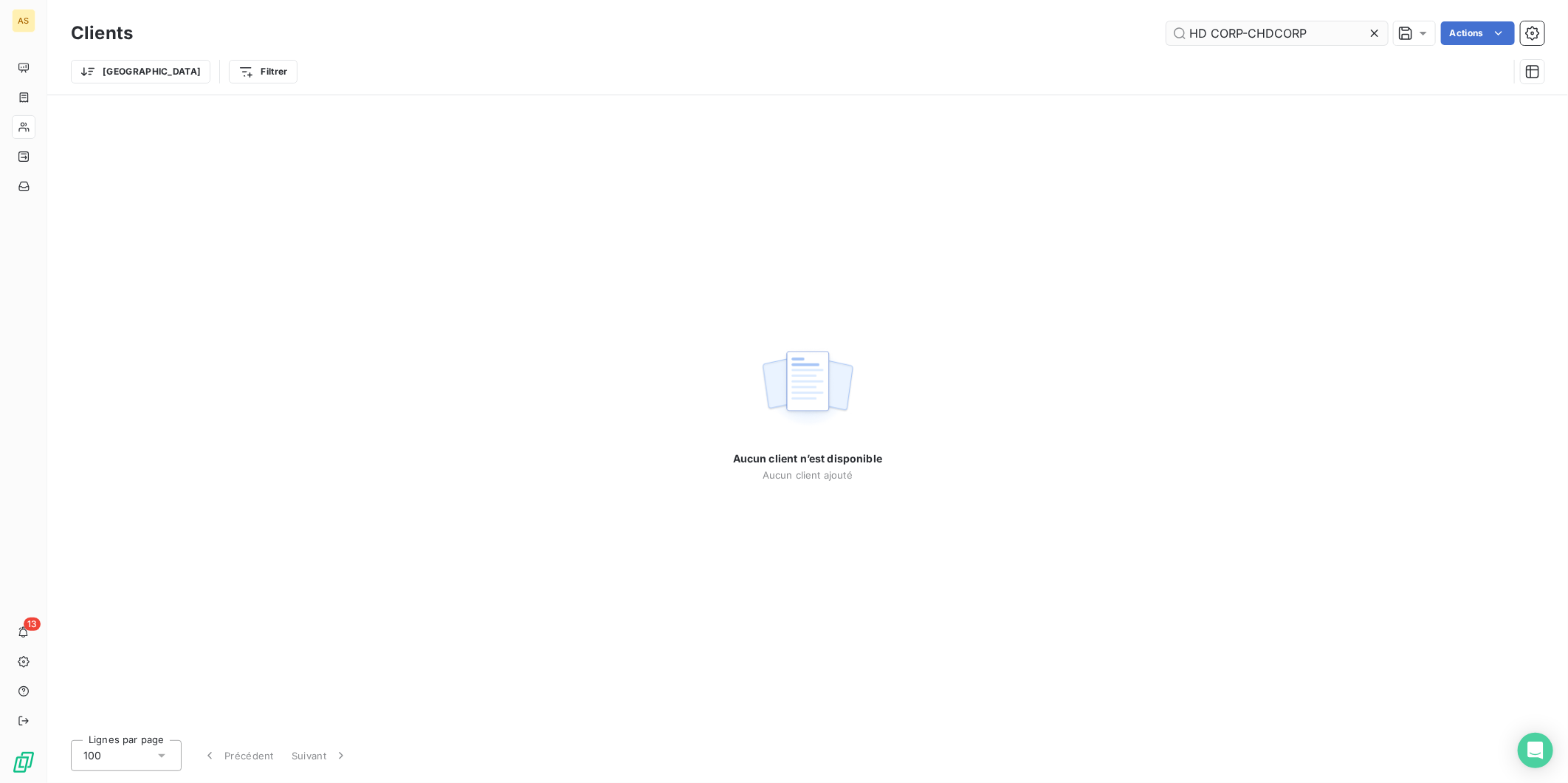
click at [1241, 28] on input "HD CORP-CHDCORP" at bounding box center [1277, 33] width 221 height 24
drag, startPoint x: 1278, startPoint y: 32, endPoint x: 1138, endPoint y: 40, distance: 140.2
click at [1141, 39] on div "HD CORP Actions" at bounding box center [847, 33] width 1394 height 24
paste input "CHDCORP"
click at [1215, 30] on input "CHDCORP" at bounding box center [1277, 33] width 221 height 24
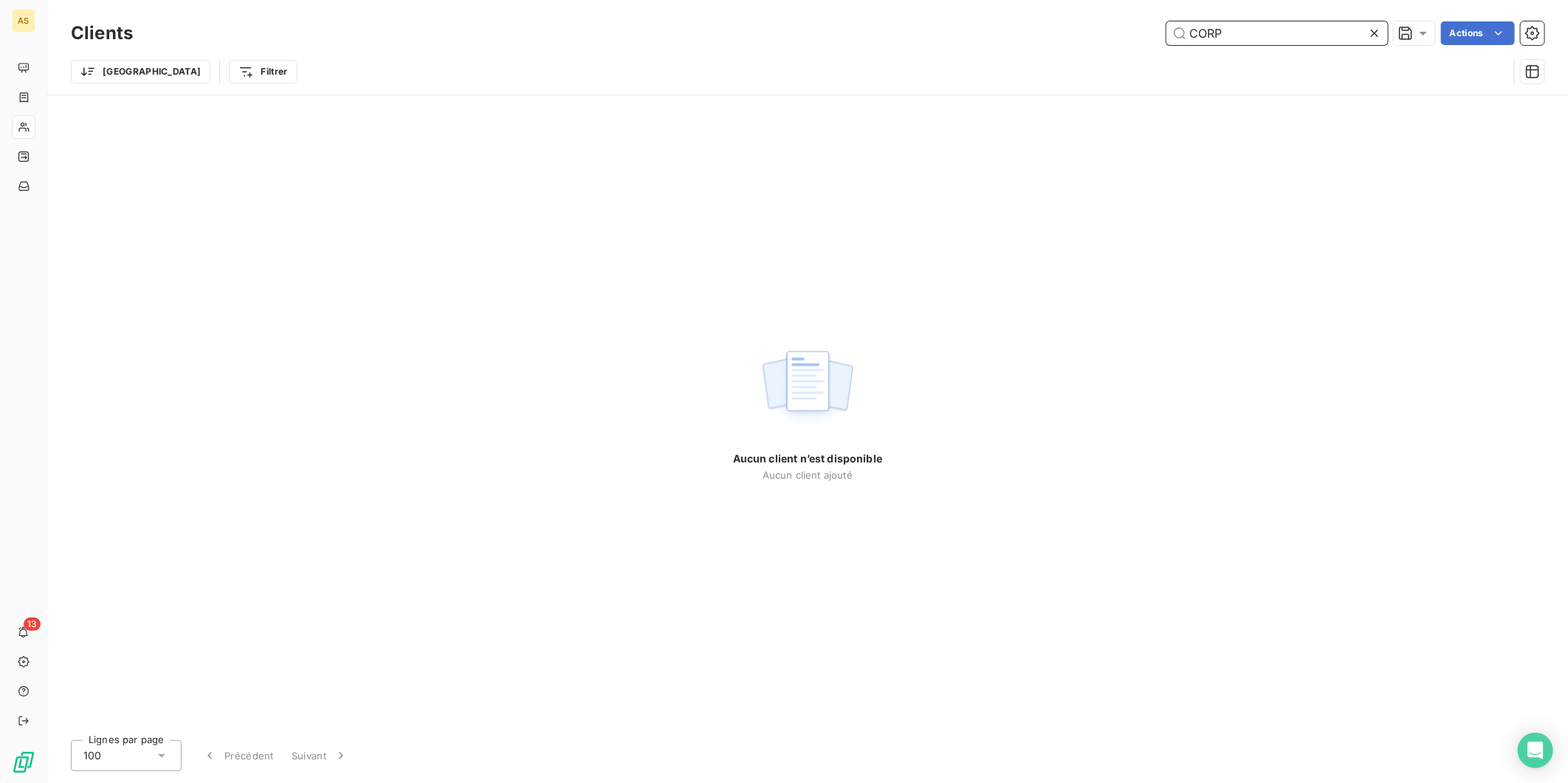
drag, startPoint x: 1319, startPoint y: 30, endPoint x: 1125, endPoint y: 32, distance: 194.0
click at [1126, 32] on div "CORP Actions" at bounding box center [847, 33] width 1394 height 24
paste input "HD"
drag, startPoint x: 1243, startPoint y: 32, endPoint x: 1204, endPoint y: 30, distance: 39.1
click at [1204, 30] on input "HD CORP" at bounding box center [1277, 33] width 221 height 24
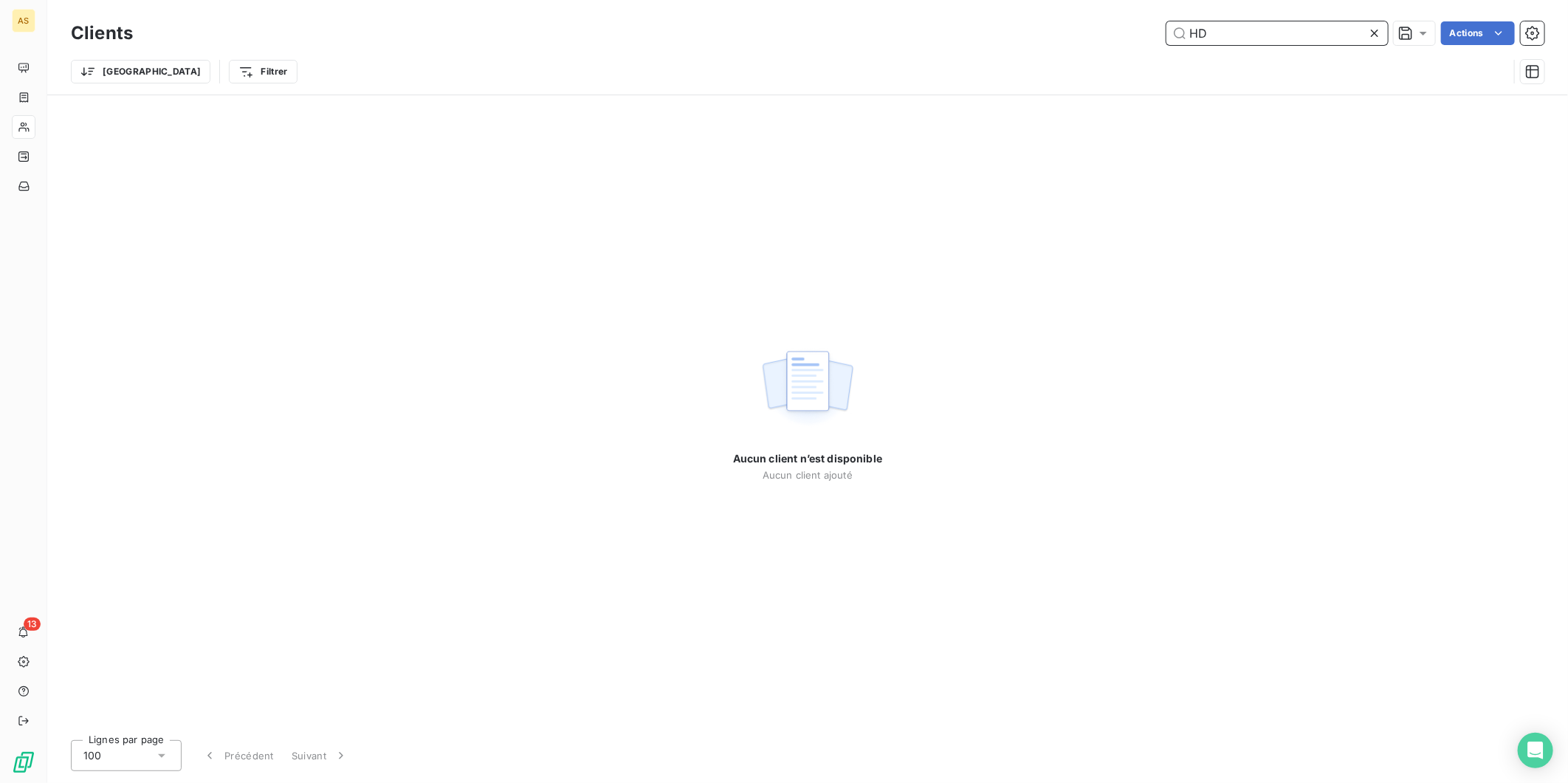
paste input "HD CORP"
drag, startPoint x: 1226, startPoint y: 31, endPoint x: 1209, endPoint y: 40, distance: 19.2
click at [1209, 40] on input "HDHD CORP" at bounding box center [1277, 33] width 221 height 24
type input "HDCORP"
drag, startPoint x: 1266, startPoint y: 41, endPoint x: 1134, endPoint y: 52, distance: 132.5
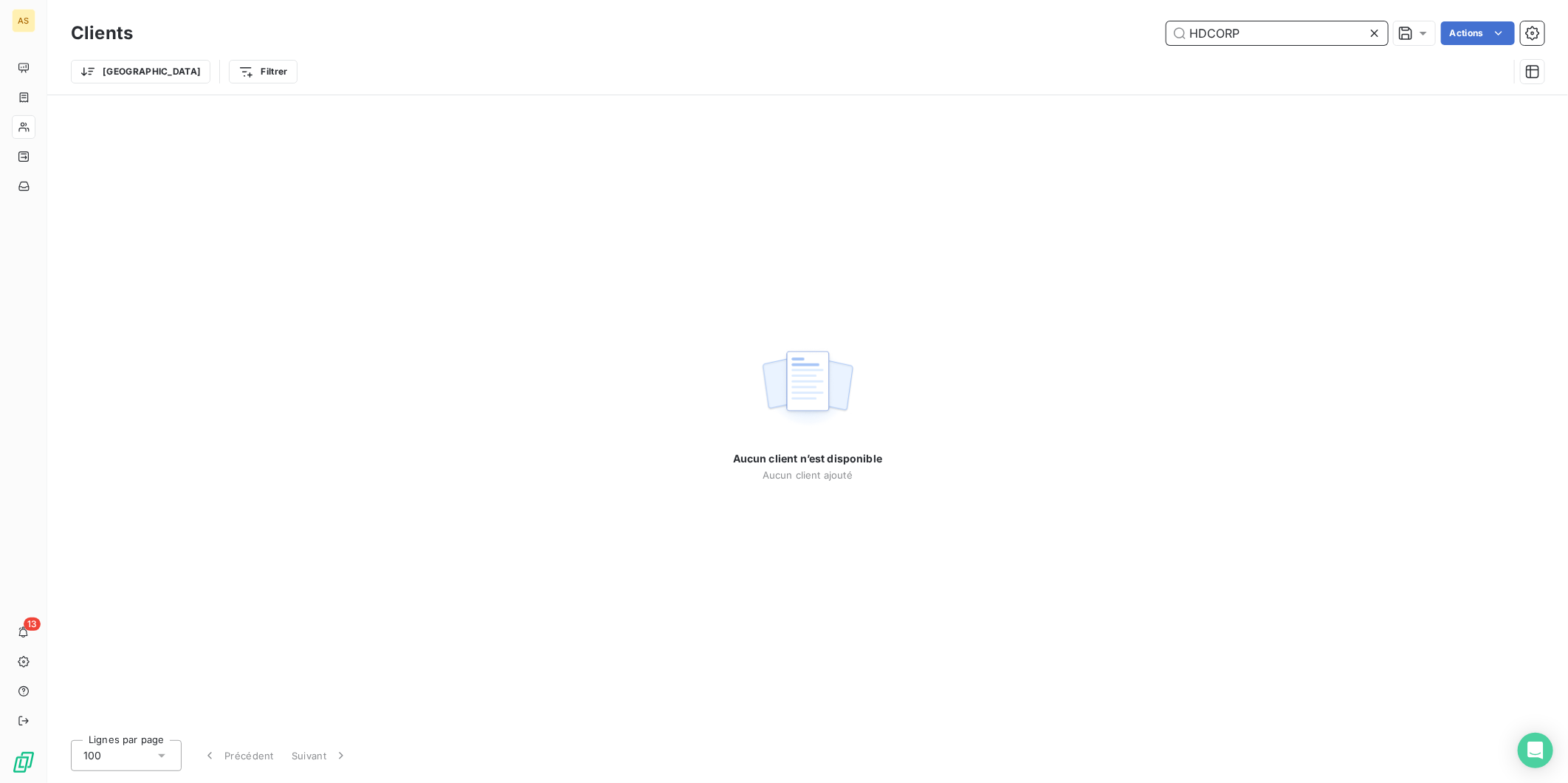
click at [1134, 52] on div "Clients HDCORP Actions Trier Filtrer" at bounding box center [807, 56] width 1473 height 77
click at [1322, 44] on input "text" at bounding box center [1277, 33] width 221 height 24
paste input "LOBE TPS SARL"
drag, startPoint x: 1286, startPoint y: 34, endPoint x: 1243, endPoint y: 37, distance: 43.1
click at [1243, 37] on input "LOBE TPS SARL" at bounding box center [1277, 33] width 221 height 24
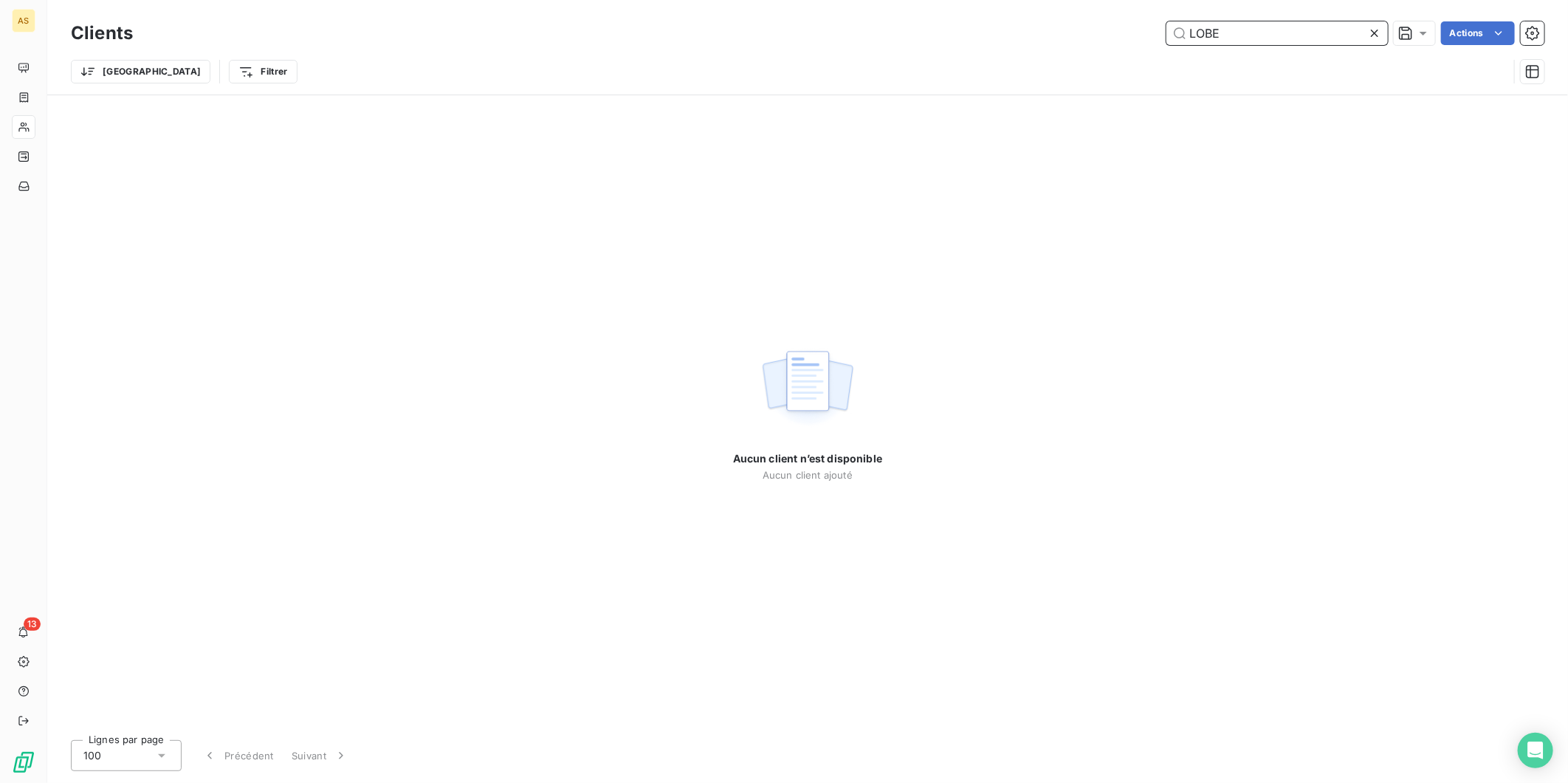
drag, startPoint x: 1208, startPoint y: 26, endPoint x: 1092, endPoint y: 0, distance: 118.9
click at [1092, 0] on div "Clients LOBE Actions Trier Filtrer" at bounding box center [807, 47] width 1521 height 95
paste input "CLOBETPS"
drag, startPoint x: 1251, startPoint y: 2, endPoint x: 1256, endPoint y: 13, distance: 12.1
click at [1254, 12] on div "Clients CLOBETPS Actions Trier Filtrer" at bounding box center [807, 47] width 1521 height 95
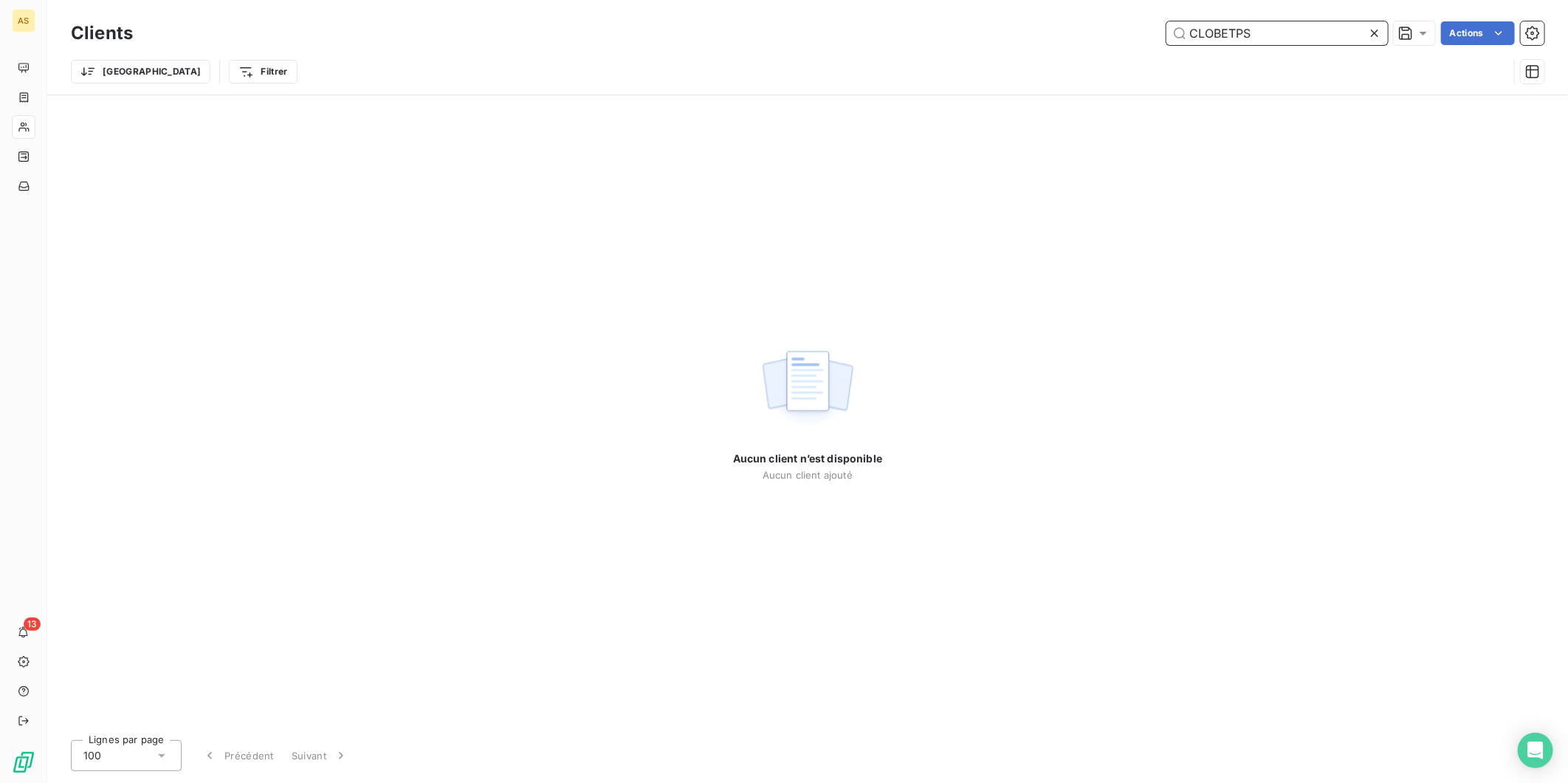
drag, startPoint x: 1268, startPoint y: 35, endPoint x: 1121, endPoint y: 28, distance: 147.2
click at [1132, 27] on div "CLOBETPS Actions" at bounding box center [847, 33] width 1394 height 24
paste input "MAX TRAN"
type input "MAX TRANS"
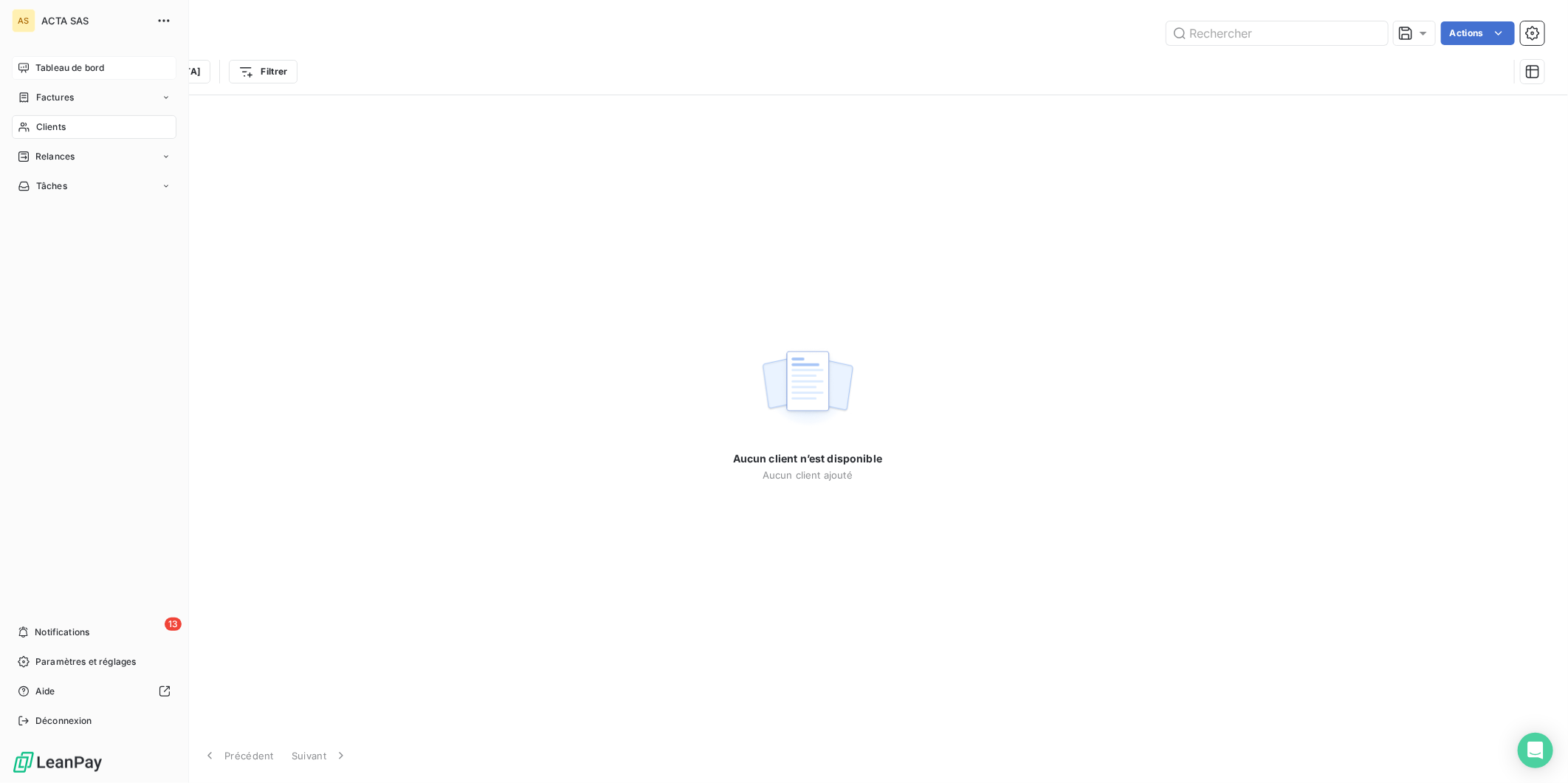
click at [38, 61] on span "Tableau de bord" at bounding box center [69, 68] width 68 height 13
click at [40, 63] on span "Tableau de bord" at bounding box center [69, 68] width 68 height 13
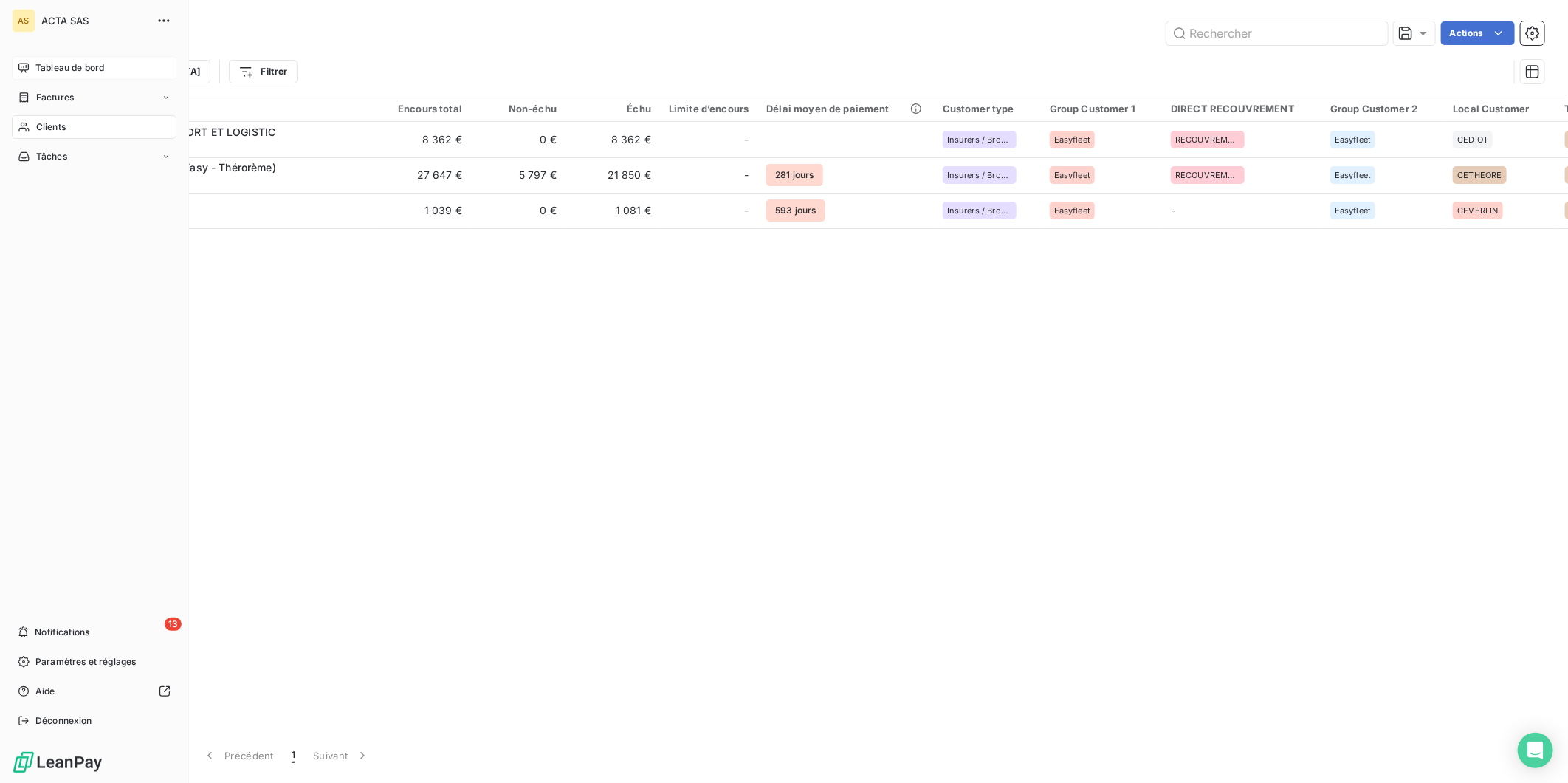
click at [45, 65] on span "Tableau de bord" at bounding box center [69, 68] width 68 height 13
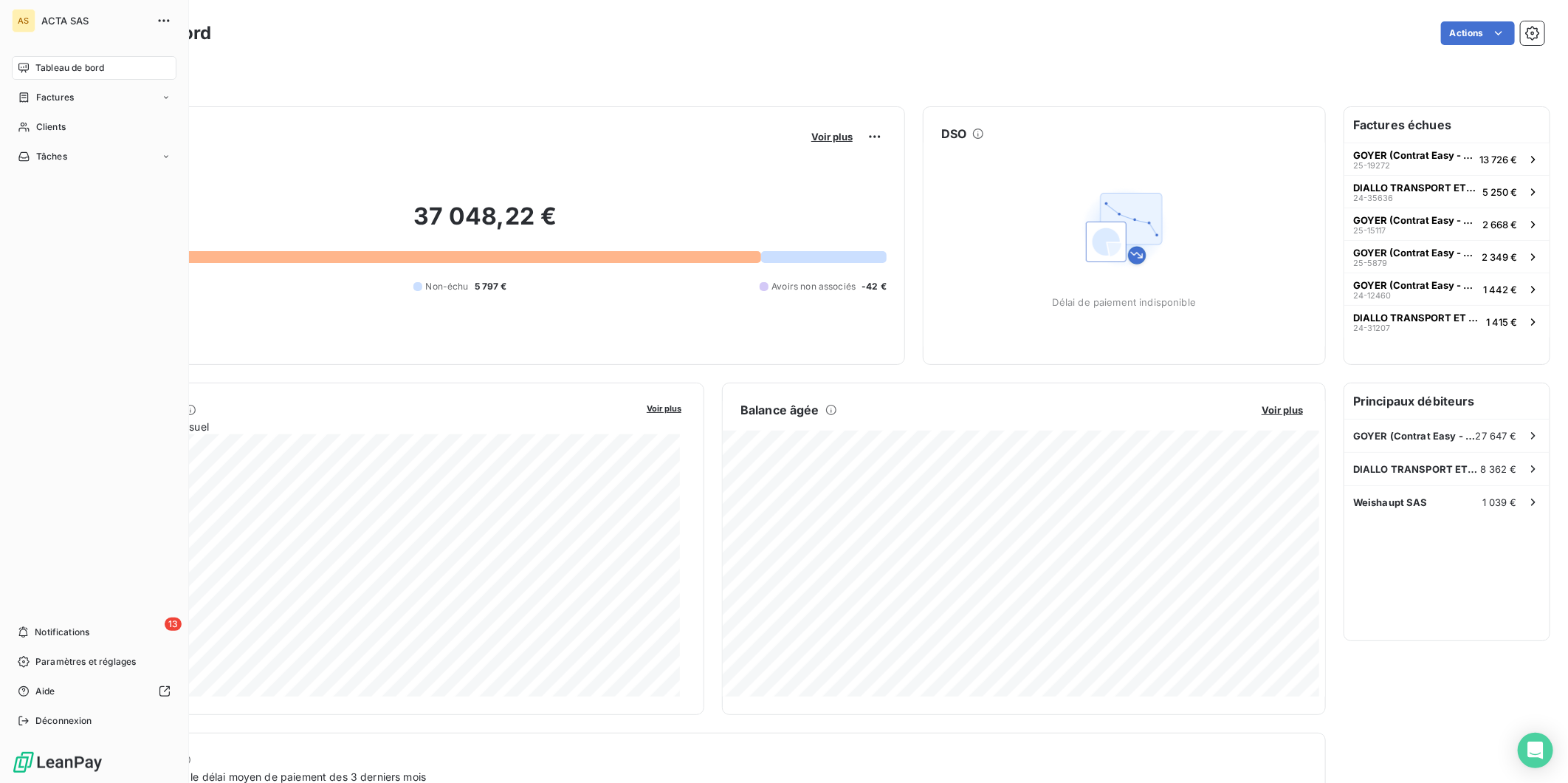
click at [25, 61] on div "Tableau de bord" at bounding box center [94, 68] width 165 height 24
click at [54, 65] on span "Tableau de bord" at bounding box center [69, 68] width 68 height 13
click at [68, 122] on div "Clients" at bounding box center [94, 127] width 165 height 24
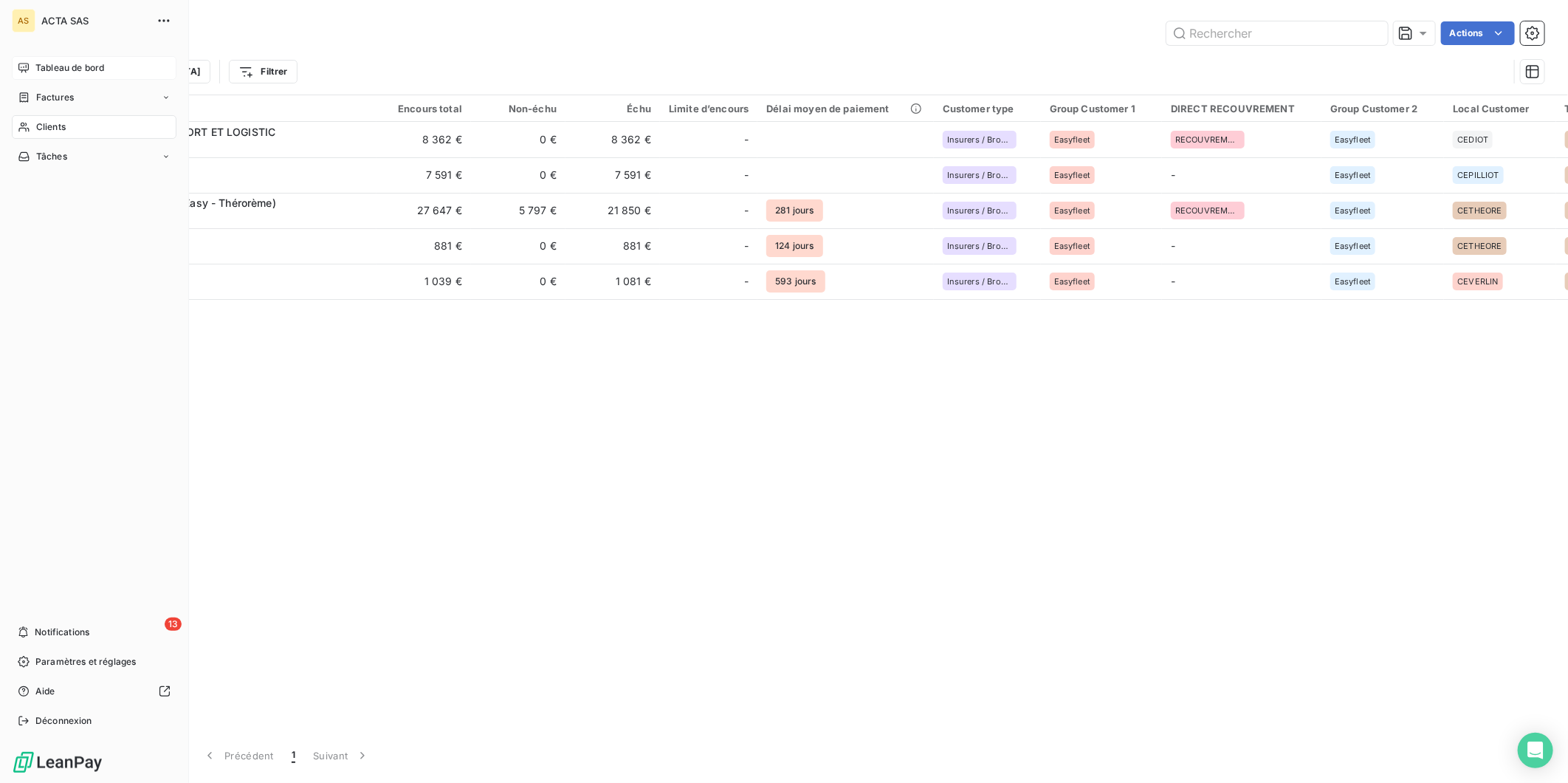
click at [71, 68] on span "Tableau de bord" at bounding box center [69, 68] width 68 height 13
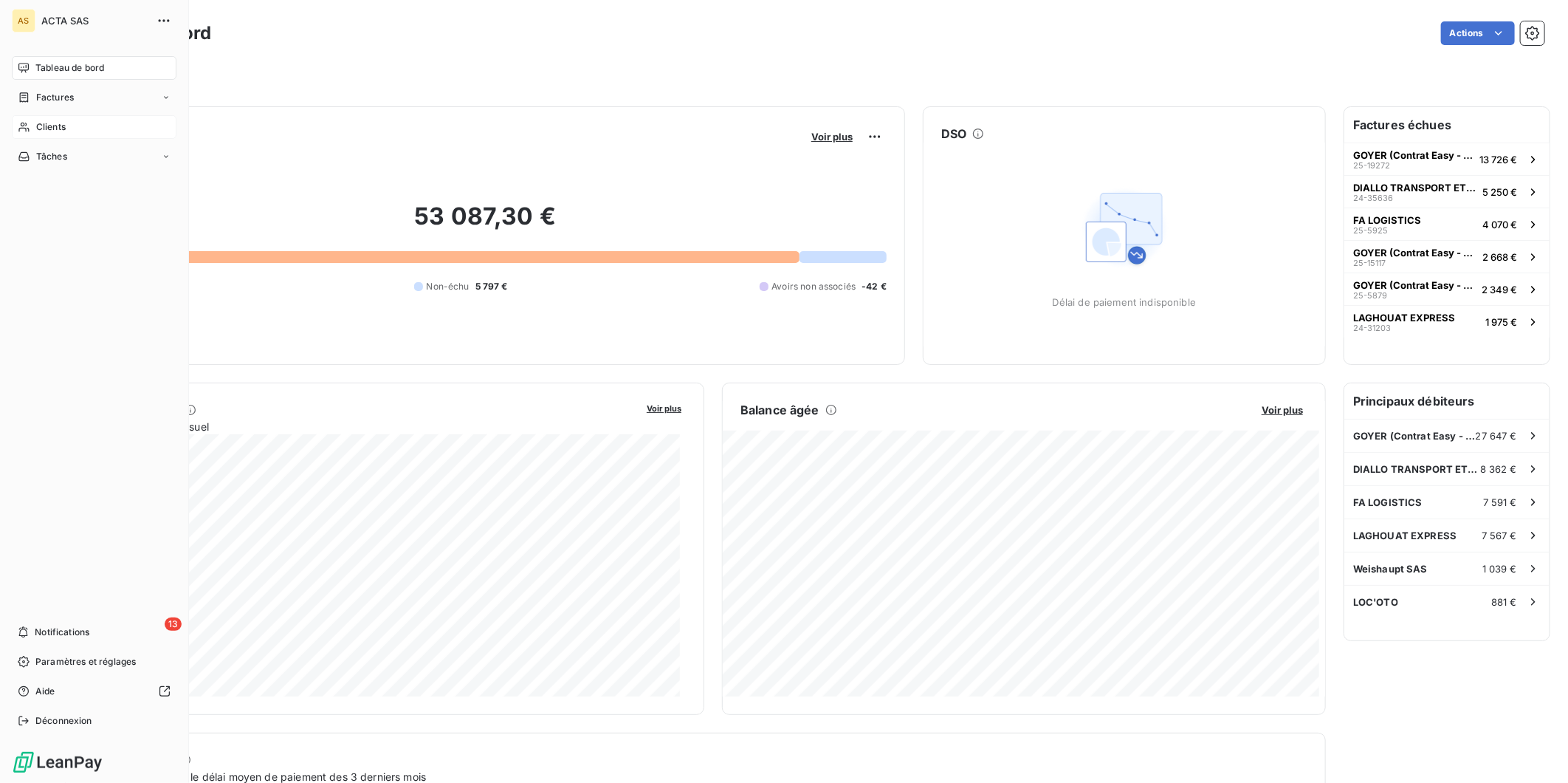
click at [43, 120] on span "Clients" at bounding box center [51, 127] width 30 height 13
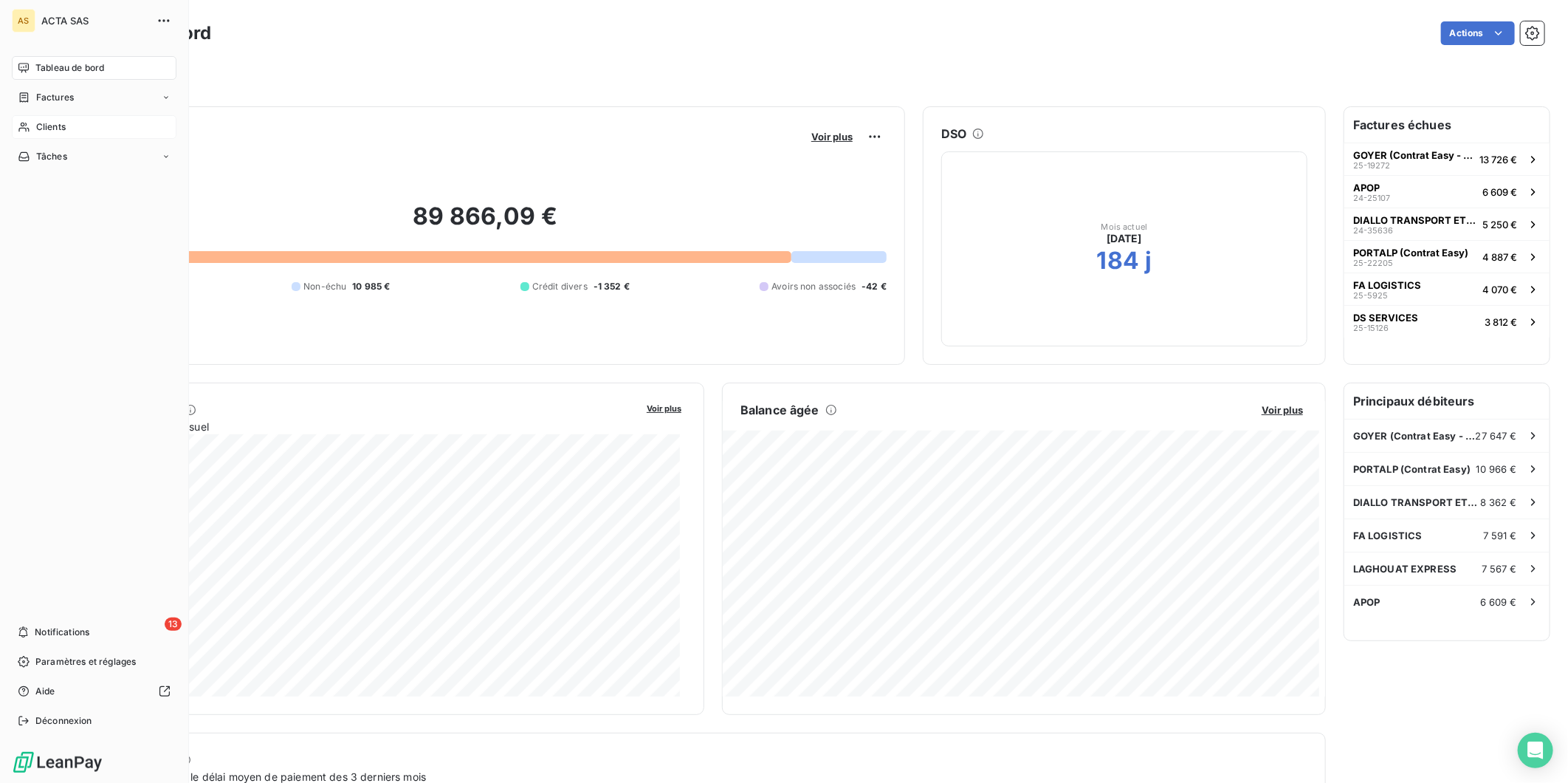
click at [49, 130] on span "Clients" at bounding box center [51, 127] width 30 height 13
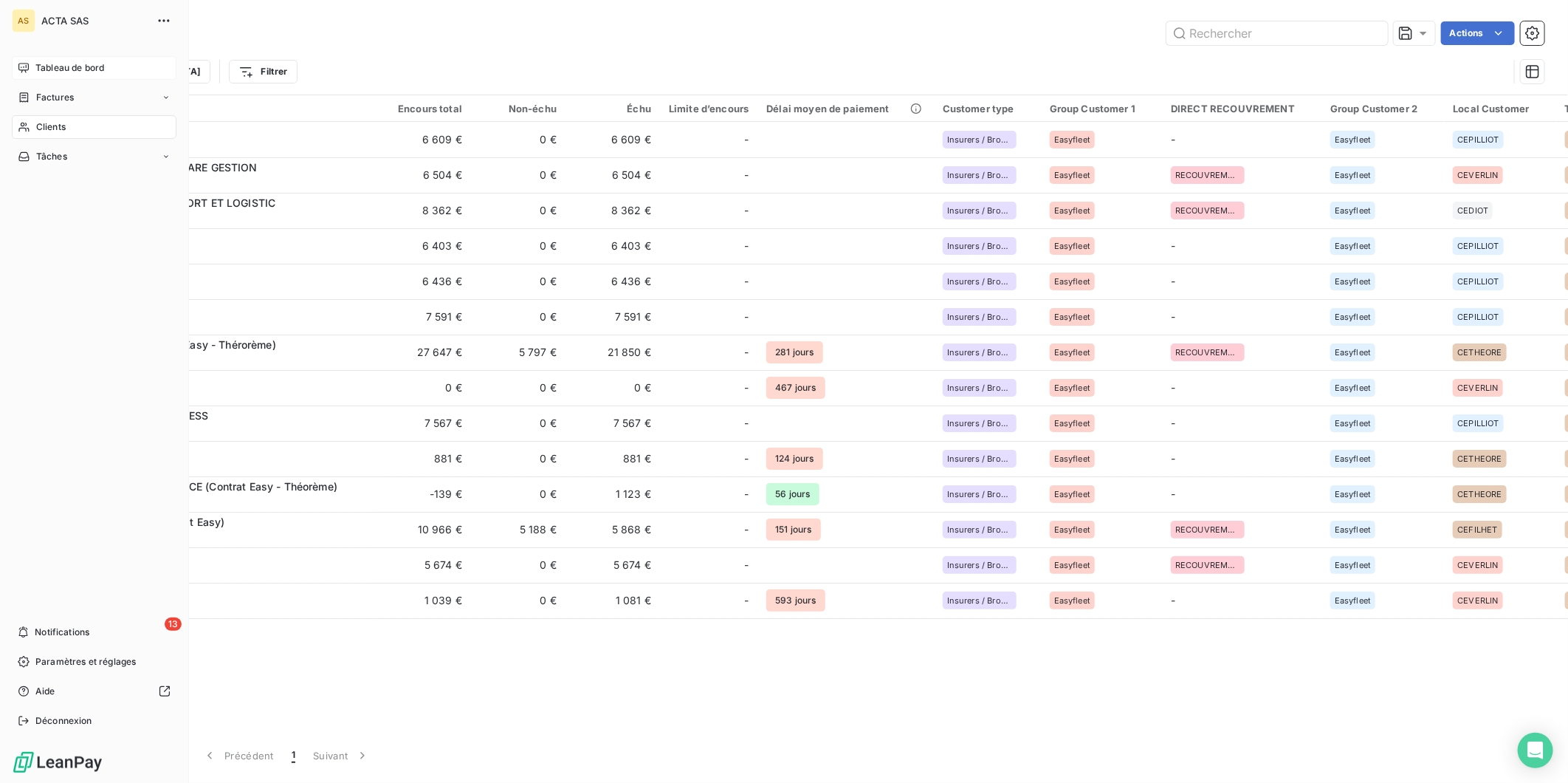
click at [58, 64] on span "Tableau de bord" at bounding box center [69, 68] width 68 height 13
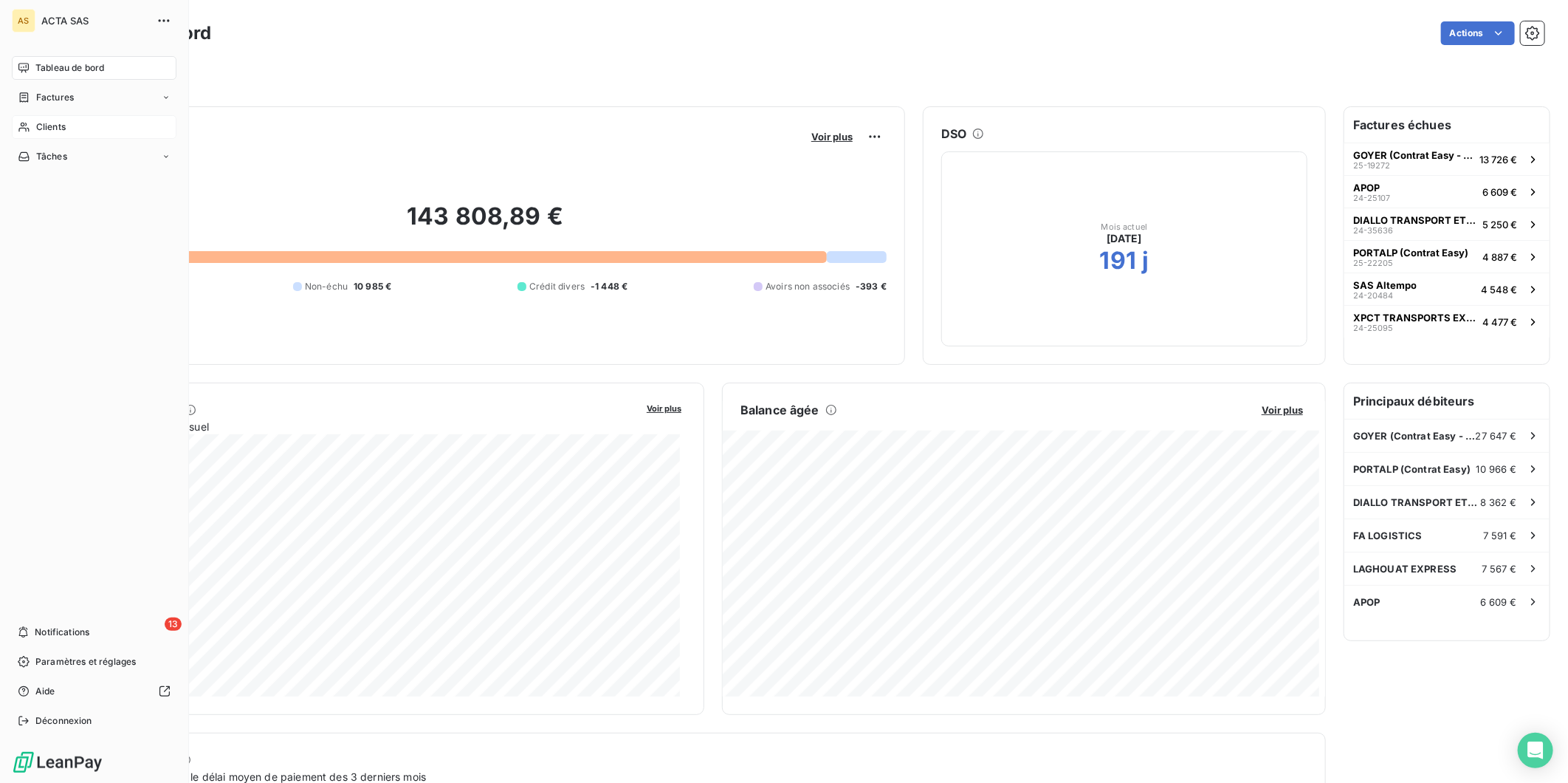
click at [72, 128] on div "Clients" at bounding box center [94, 127] width 165 height 24
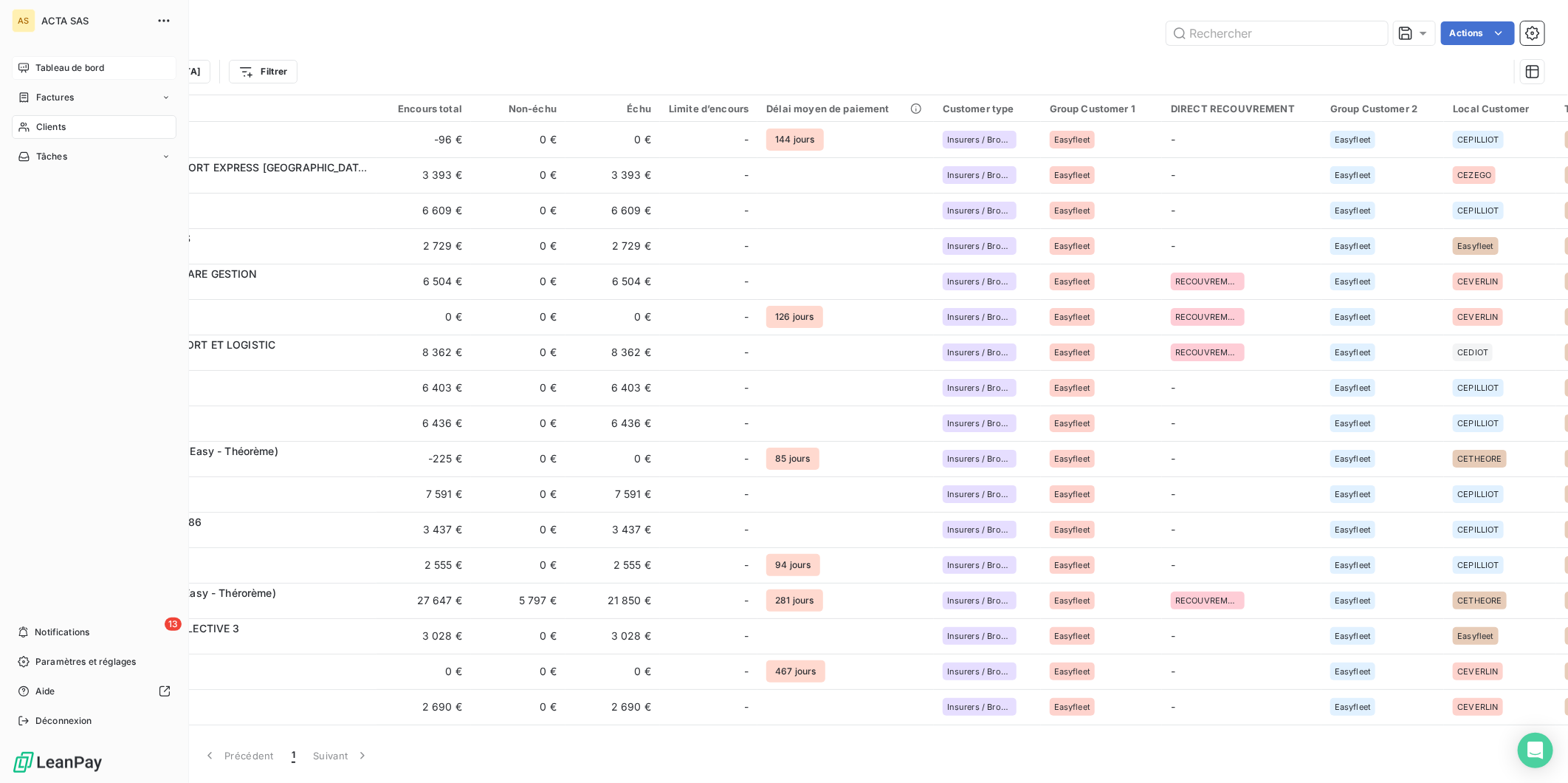
click at [48, 70] on span "Tableau de bord" at bounding box center [69, 68] width 68 height 13
